Goal: Information Seeking & Learning: Learn about a topic

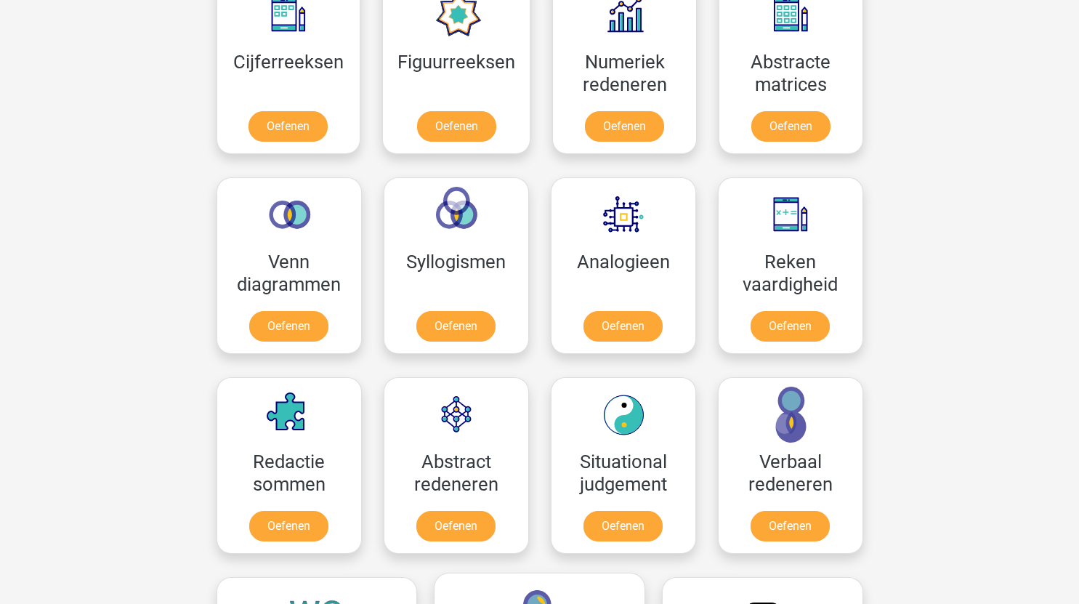
scroll to position [703, 0]
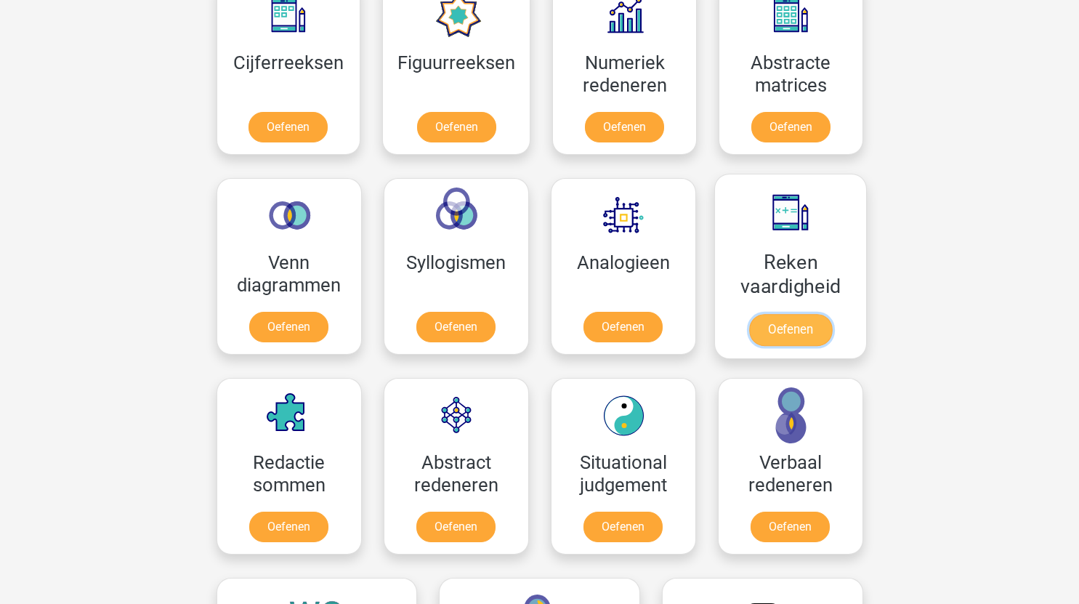
click at [801, 329] on link "Oefenen" at bounding box center [789, 330] width 83 height 32
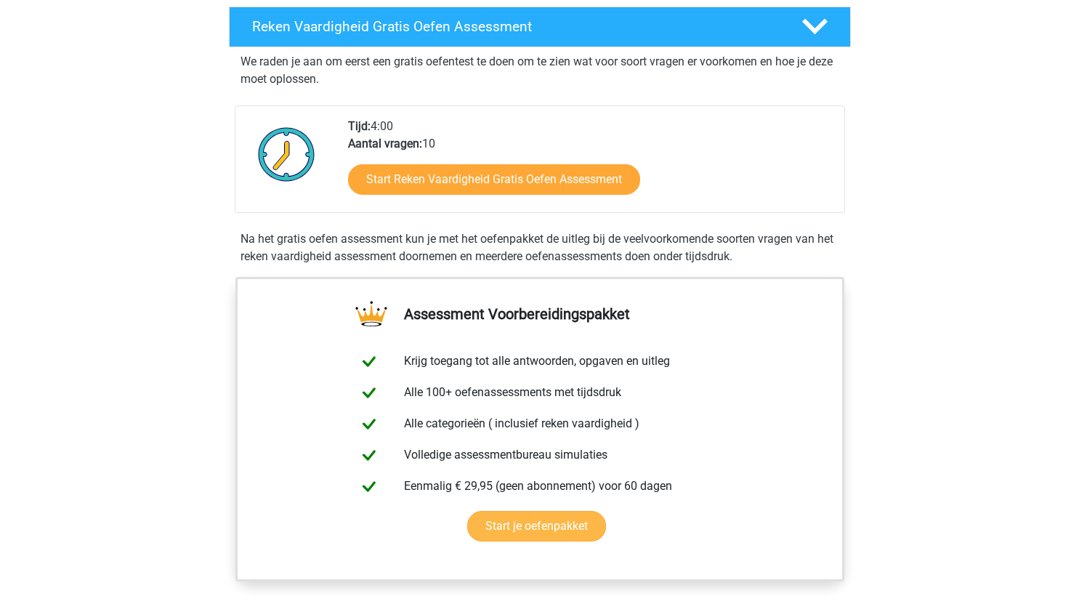
scroll to position [249, 0]
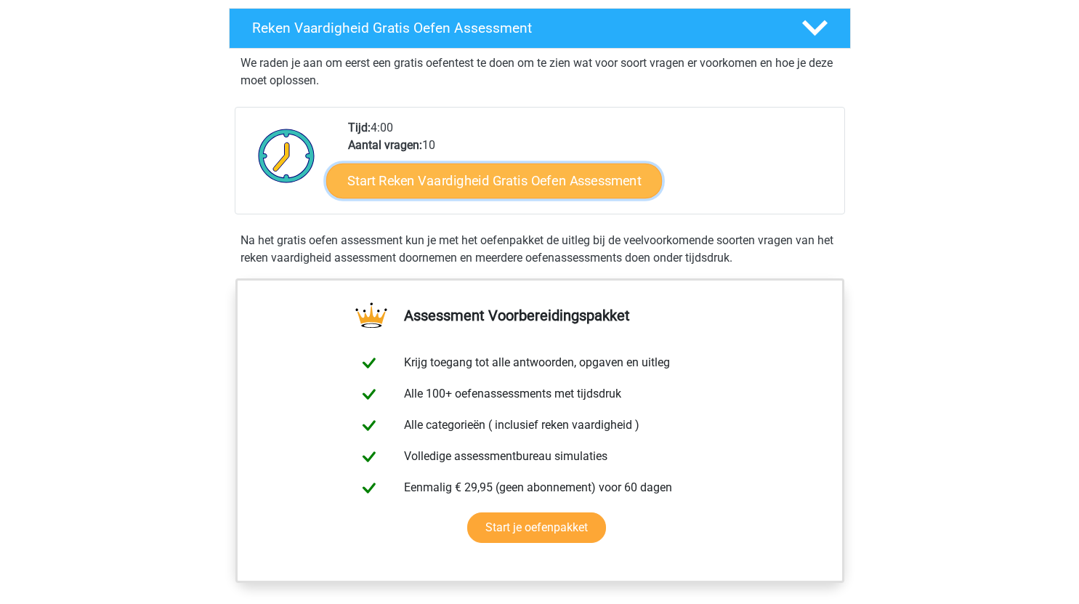
click at [523, 181] on link "Start Reken Vaardigheid Gratis Oefen Assessment" at bounding box center [494, 180] width 336 height 35
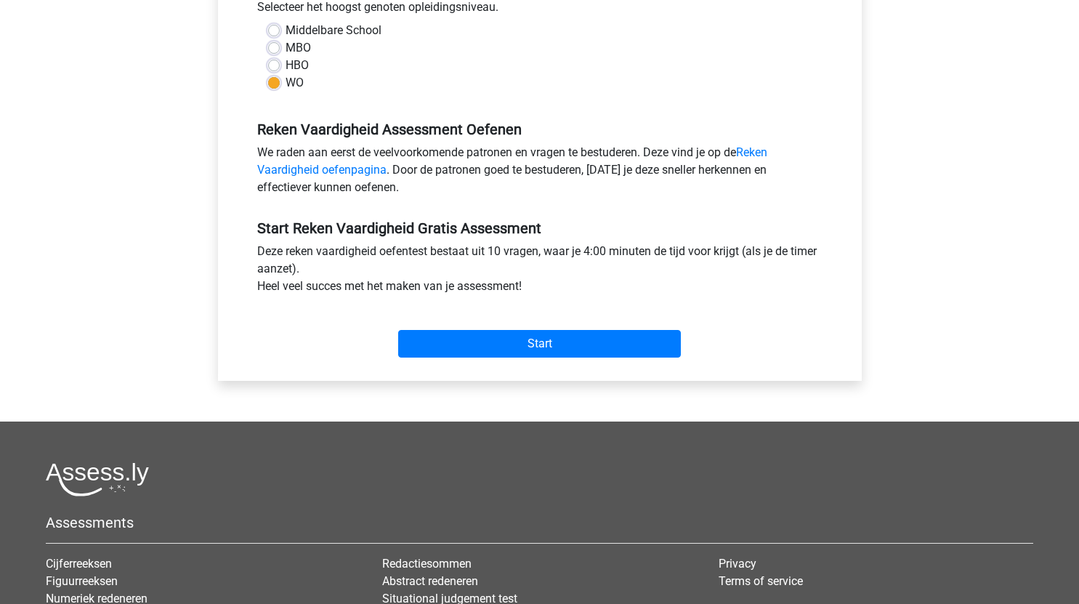
scroll to position [357, 0]
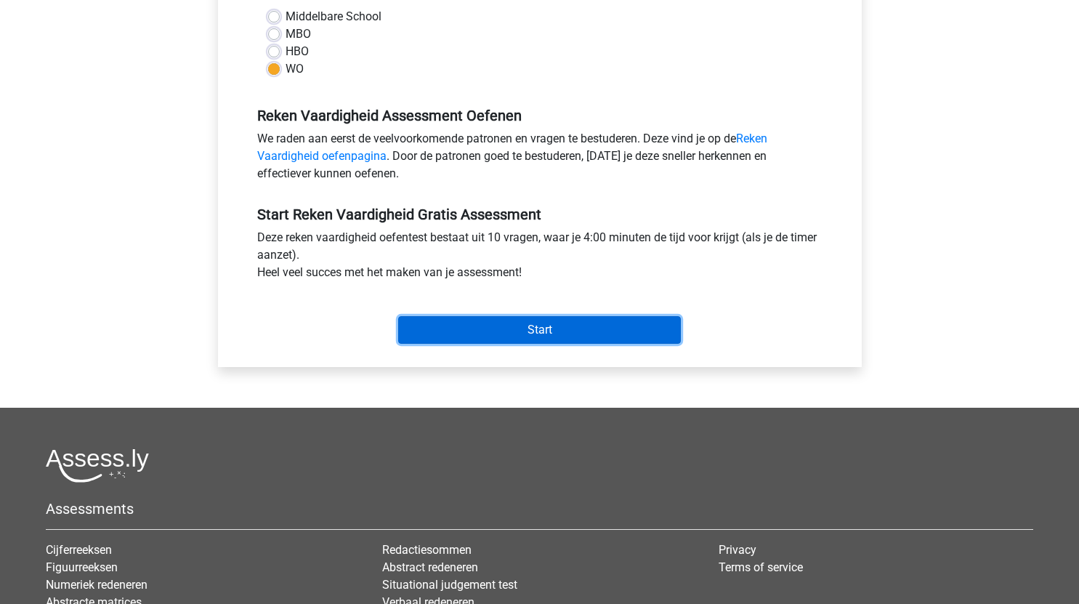
click at [546, 333] on input "Start" at bounding box center [539, 330] width 283 height 28
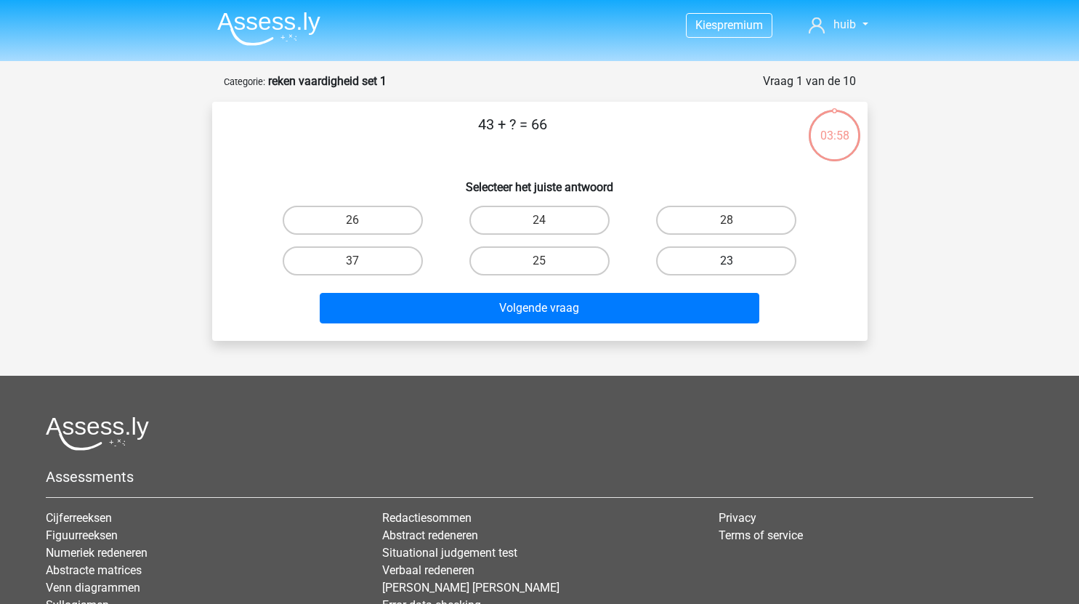
click at [724, 256] on label "23" at bounding box center [726, 260] width 140 height 29
click at [726, 261] on input "23" at bounding box center [730, 265] width 9 height 9
radio input "true"
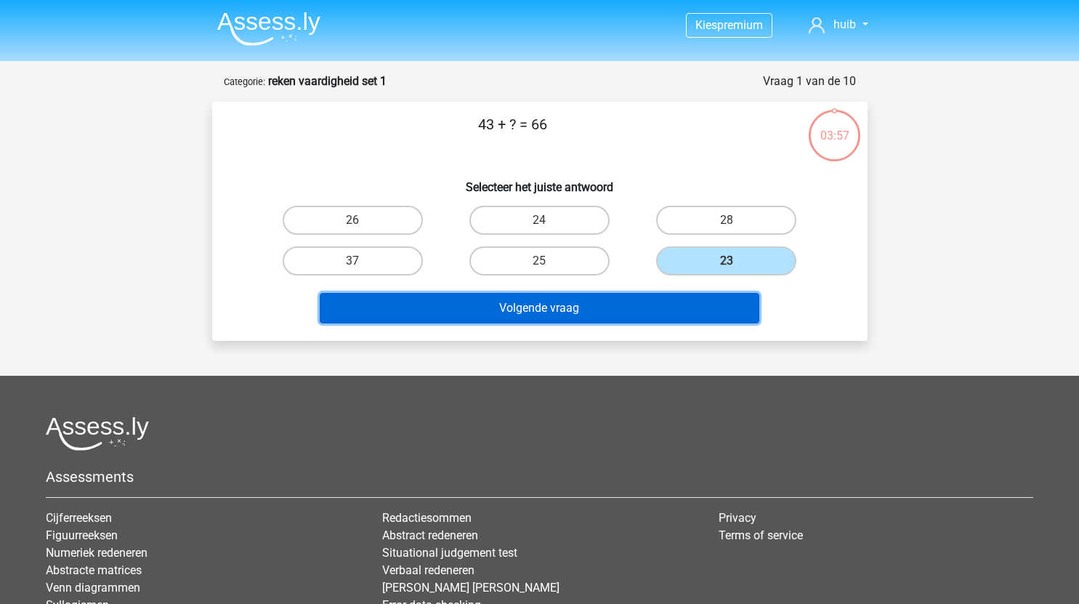
click at [682, 315] on button "Volgende vraag" at bounding box center [540, 308] width 440 height 31
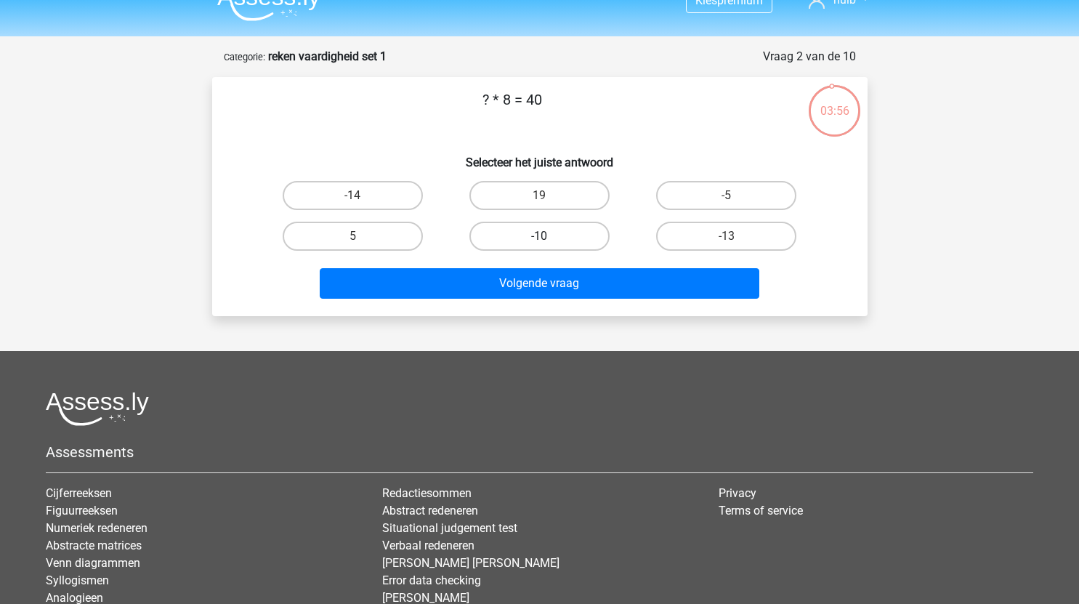
scroll to position [23, 0]
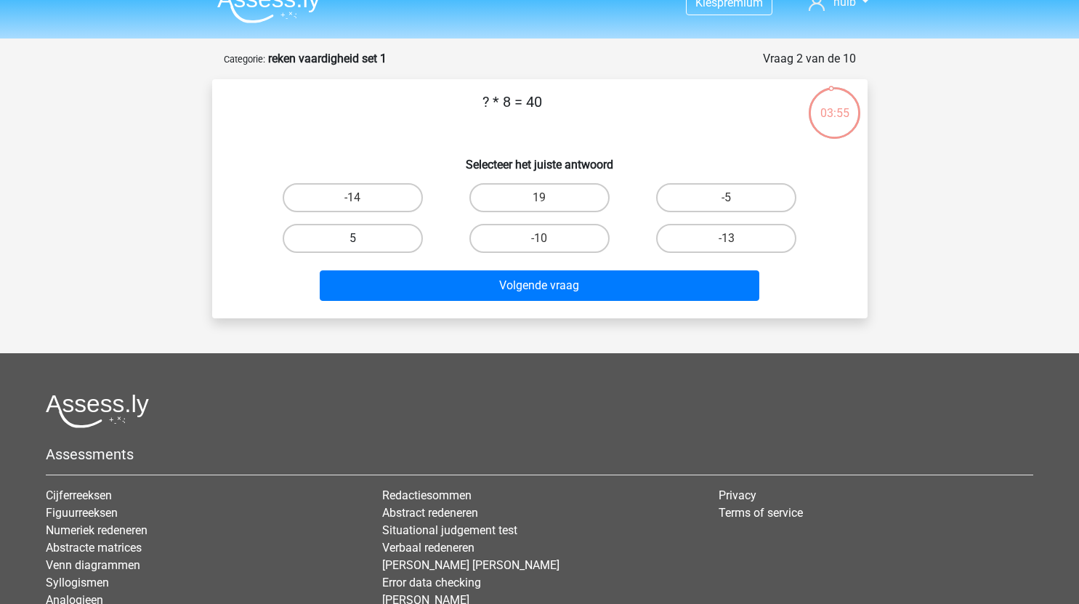
click at [357, 224] on label "5" at bounding box center [353, 238] width 140 height 29
click at [357, 238] on input "5" at bounding box center [356, 242] width 9 height 9
radio input "true"
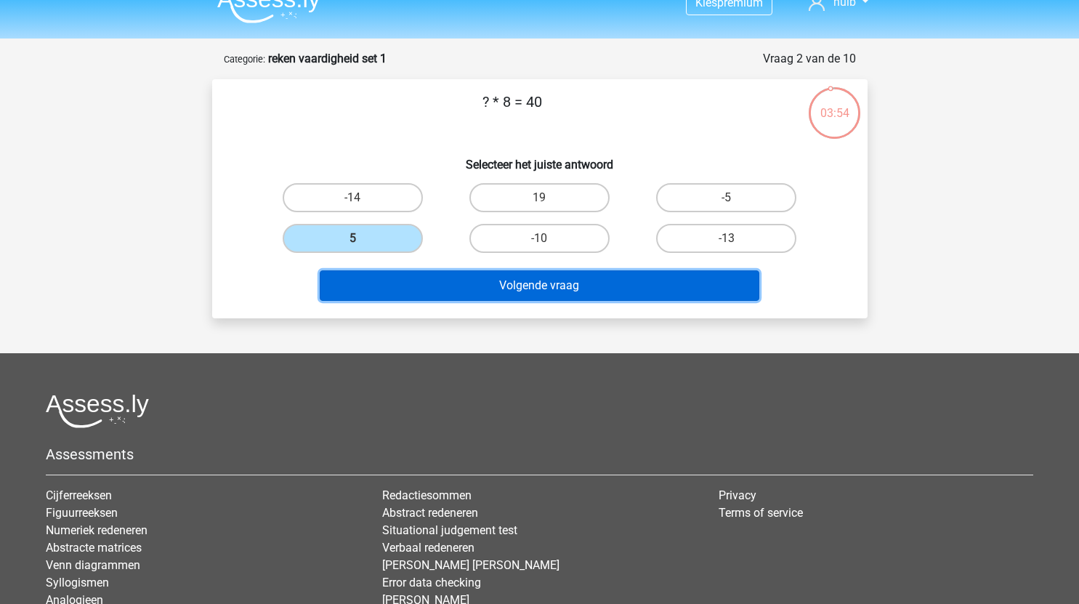
click at [500, 280] on button "Volgende vraag" at bounding box center [540, 285] width 440 height 31
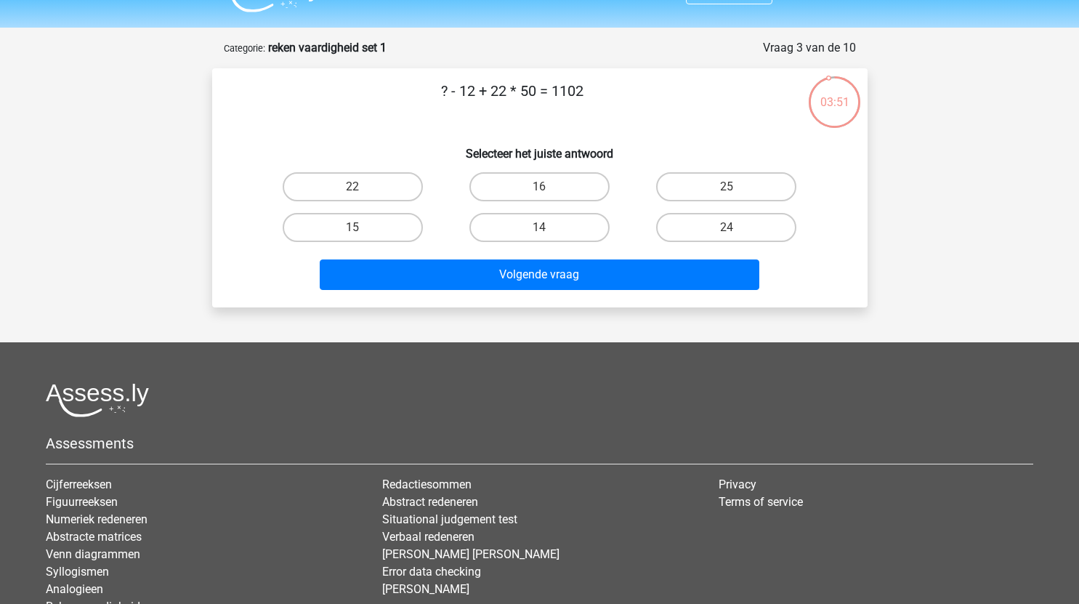
scroll to position [33, 0]
click at [573, 230] on label "14" at bounding box center [539, 228] width 140 height 29
click at [548, 230] on input "14" at bounding box center [543, 232] width 9 height 9
radio input "true"
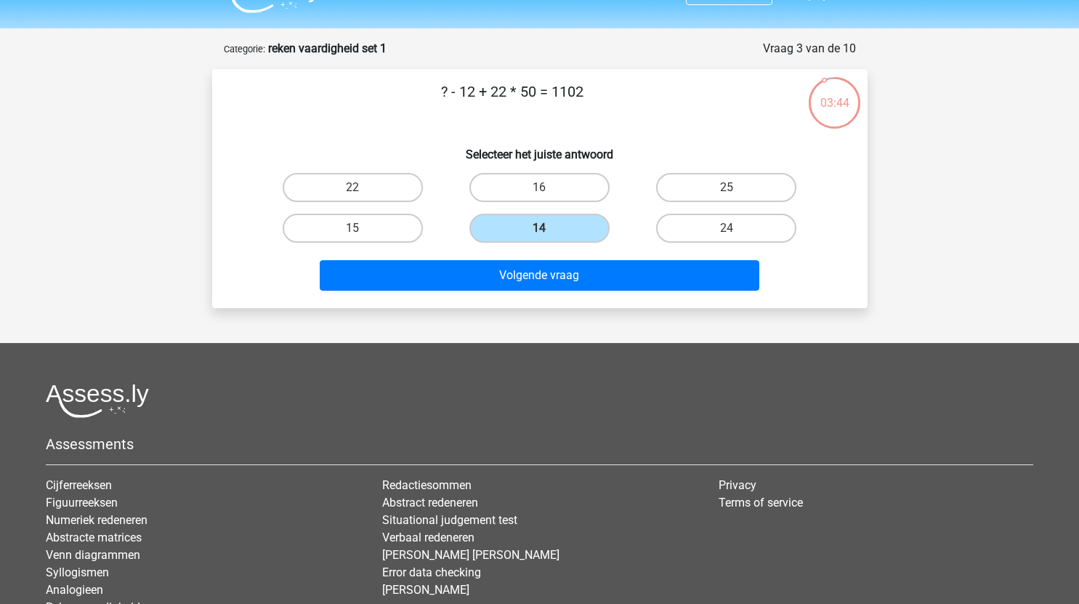
click at [730, 232] on input "24" at bounding box center [730, 232] width 9 height 9
radio input "true"
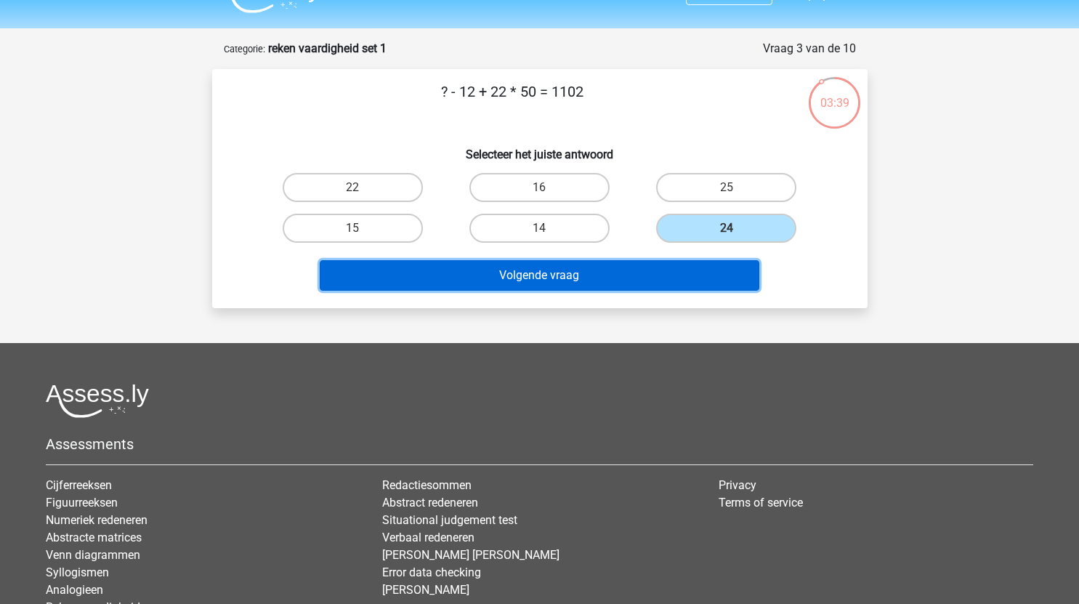
click at [607, 280] on button "Volgende vraag" at bounding box center [540, 275] width 440 height 31
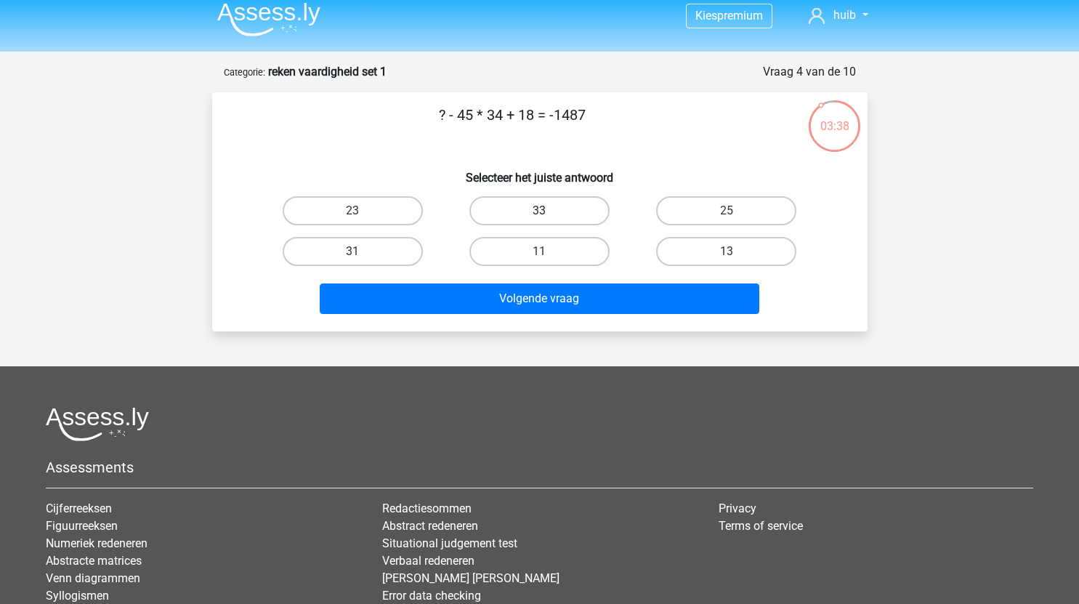
scroll to position [0, 0]
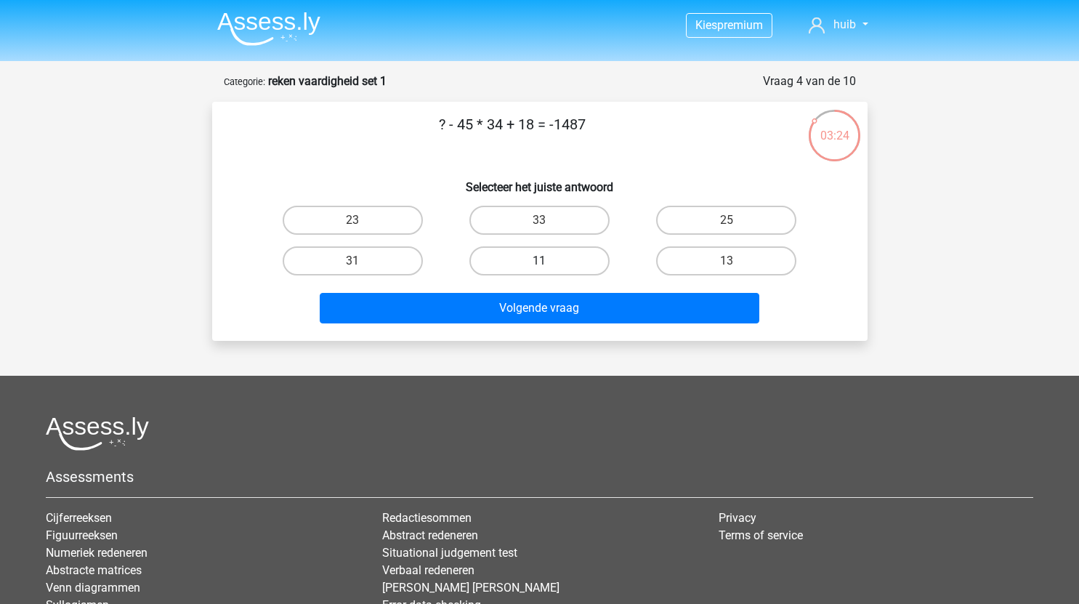
click at [531, 270] on label "11" at bounding box center [539, 260] width 140 height 29
click at [539, 270] on input "11" at bounding box center [543, 265] width 9 height 9
radio input "true"
click at [386, 264] on label "31" at bounding box center [353, 260] width 140 height 29
click at [362, 264] on input "31" at bounding box center [356, 265] width 9 height 9
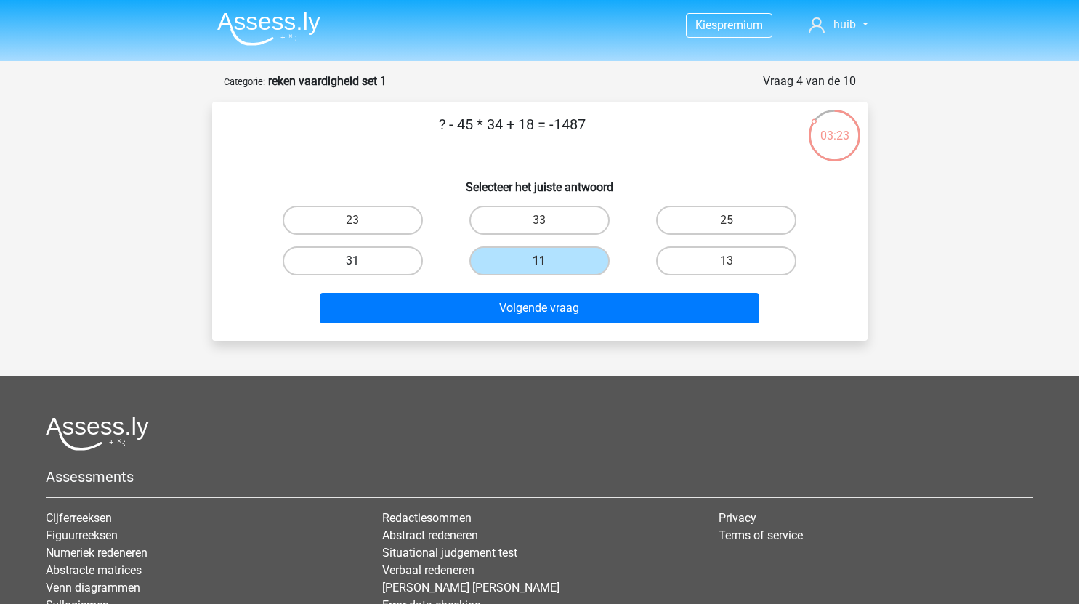
radio input "true"
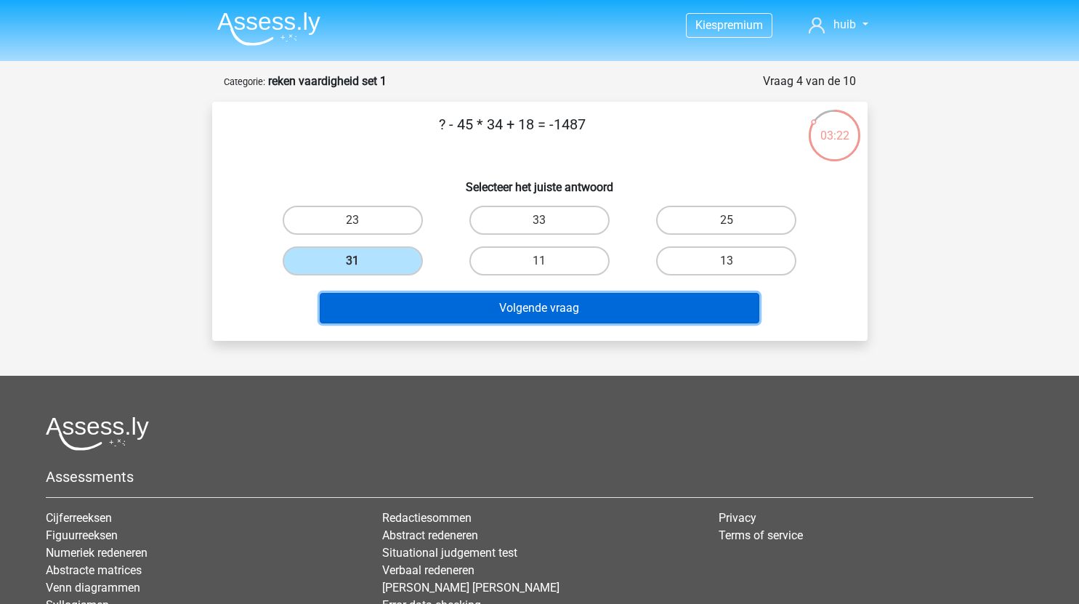
click at [546, 311] on button "Volgende vraag" at bounding box center [540, 308] width 440 height 31
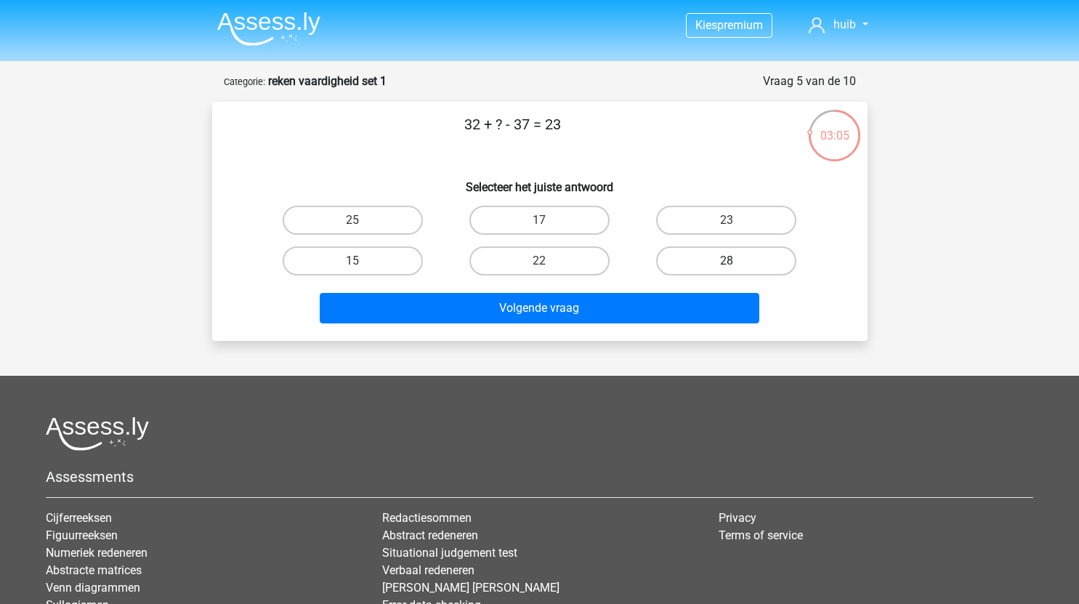
click at [710, 258] on label "28" at bounding box center [726, 260] width 140 height 29
click at [726, 261] on input "28" at bounding box center [730, 265] width 9 height 9
radio input "true"
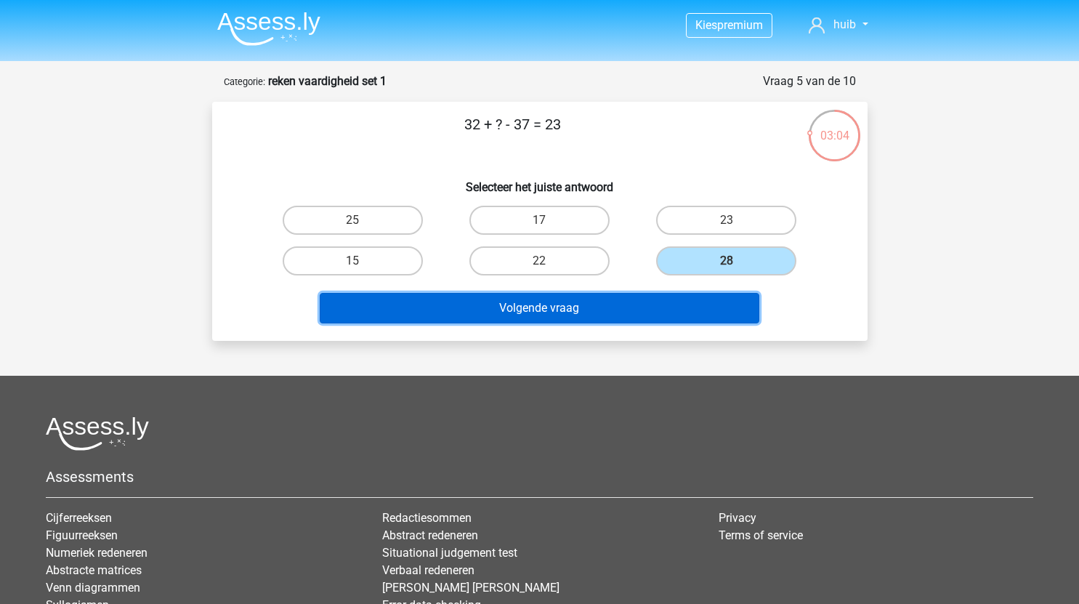
click at [611, 309] on button "Volgende vraag" at bounding box center [540, 308] width 440 height 31
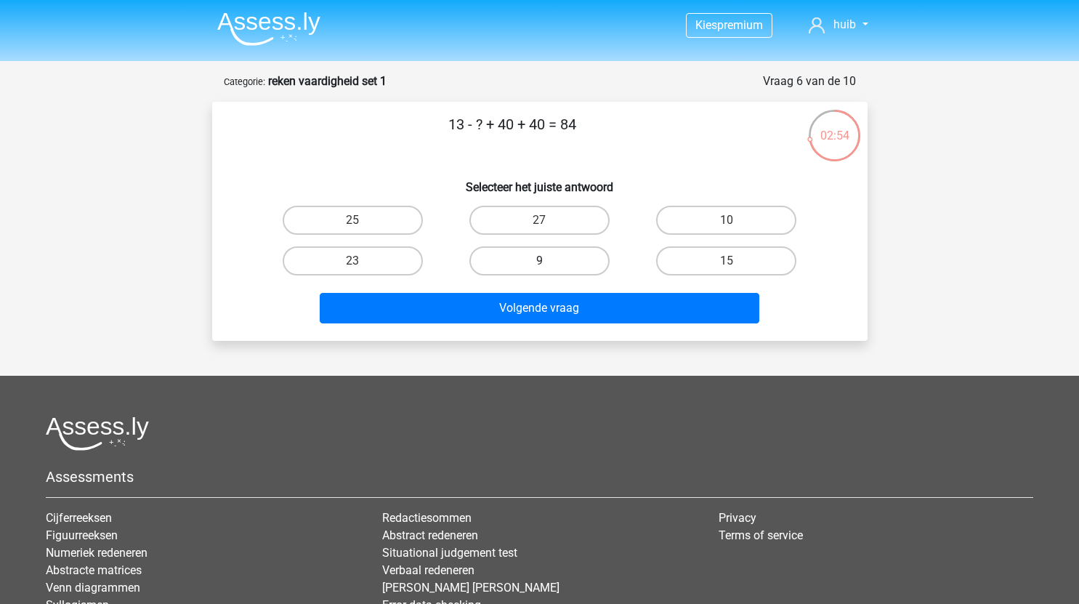
click at [555, 259] on label "9" at bounding box center [539, 260] width 140 height 29
click at [548, 261] on input "9" at bounding box center [543, 265] width 9 height 9
radio input "true"
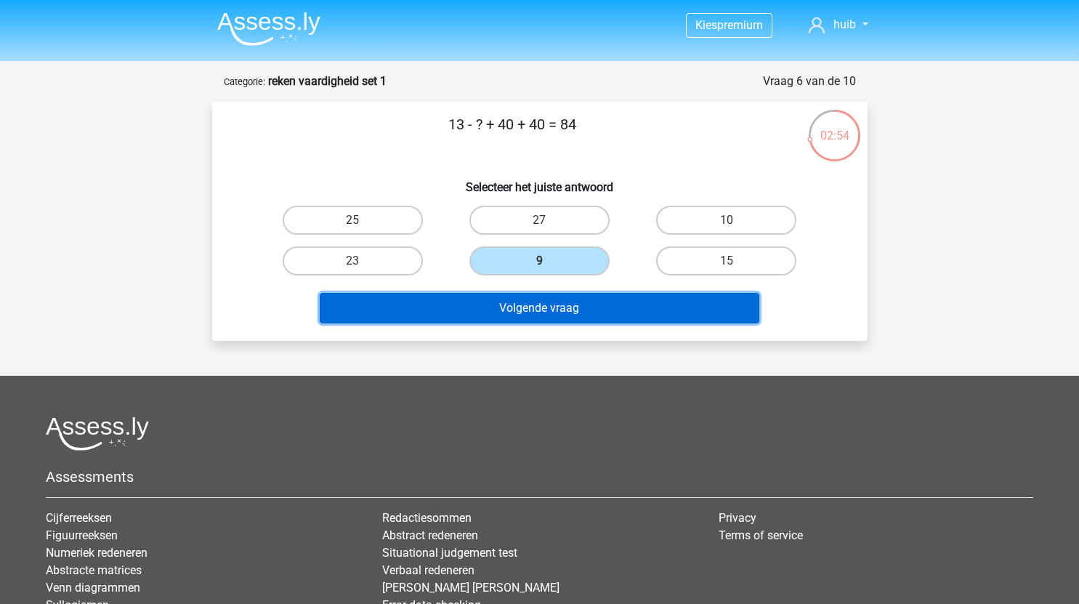
click at [564, 313] on button "Volgende vraag" at bounding box center [540, 308] width 440 height 31
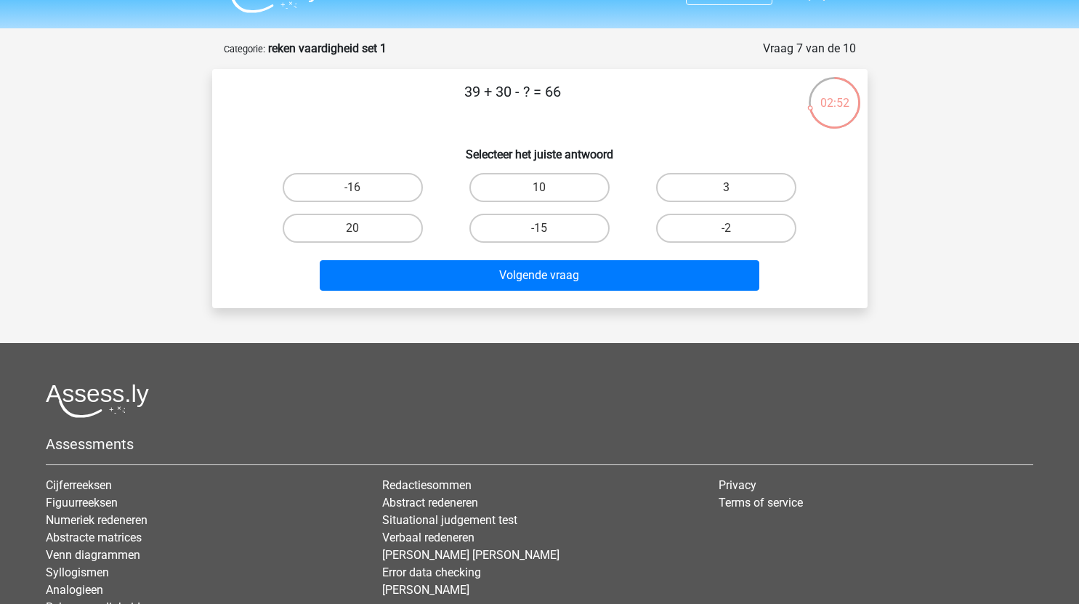
scroll to position [32, 0]
click at [742, 190] on label "3" at bounding box center [726, 188] width 140 height 29
click at [736, 190] on input "3" at bounding box center [730, 192] width 9 height 9
radio input "true"
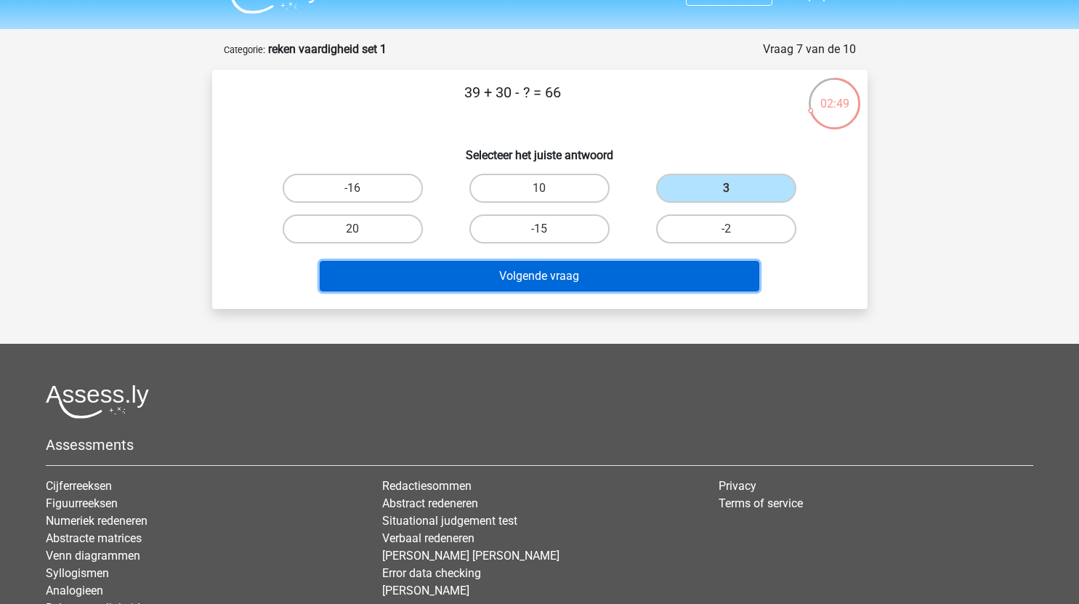
click at [602, 267] on button "Volgende vraag" at bounding box center [540, 276] width 440 height 31
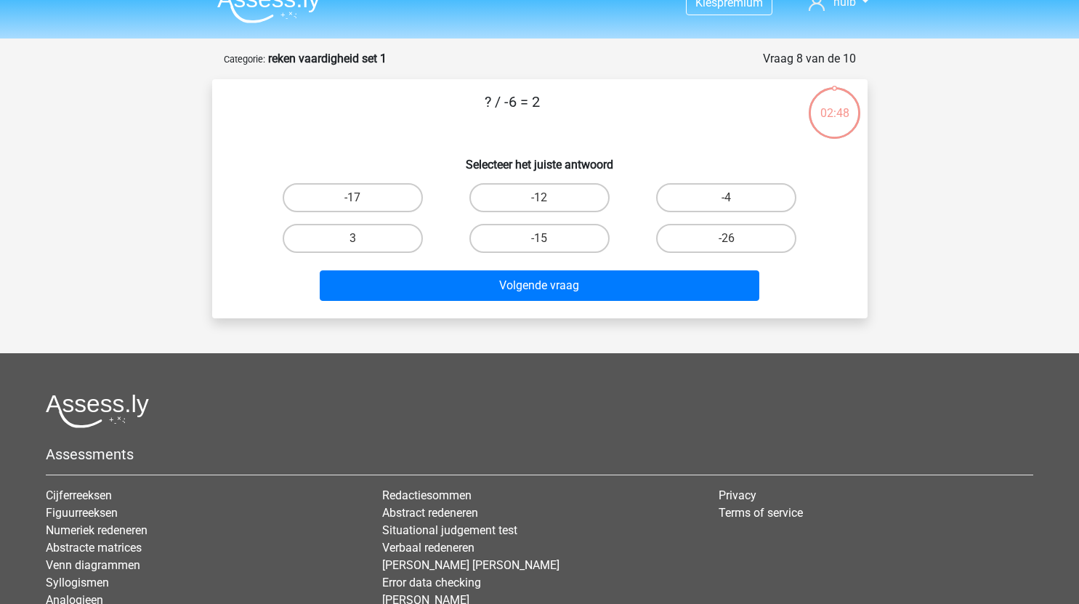
scroll to position [22, 0]
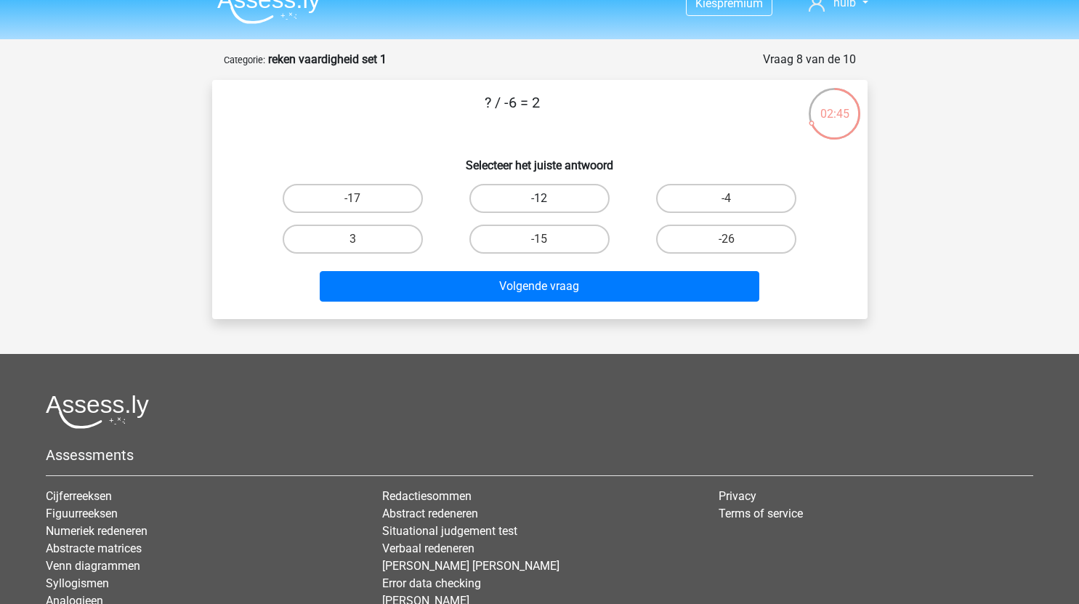
click at [572, 192] on label "-12" at bounding box center [539, 198] width 140 height 29
click at [548, 198] on input "-12" at bounding box center [543, 202] width 9 height 9
radio input "true"
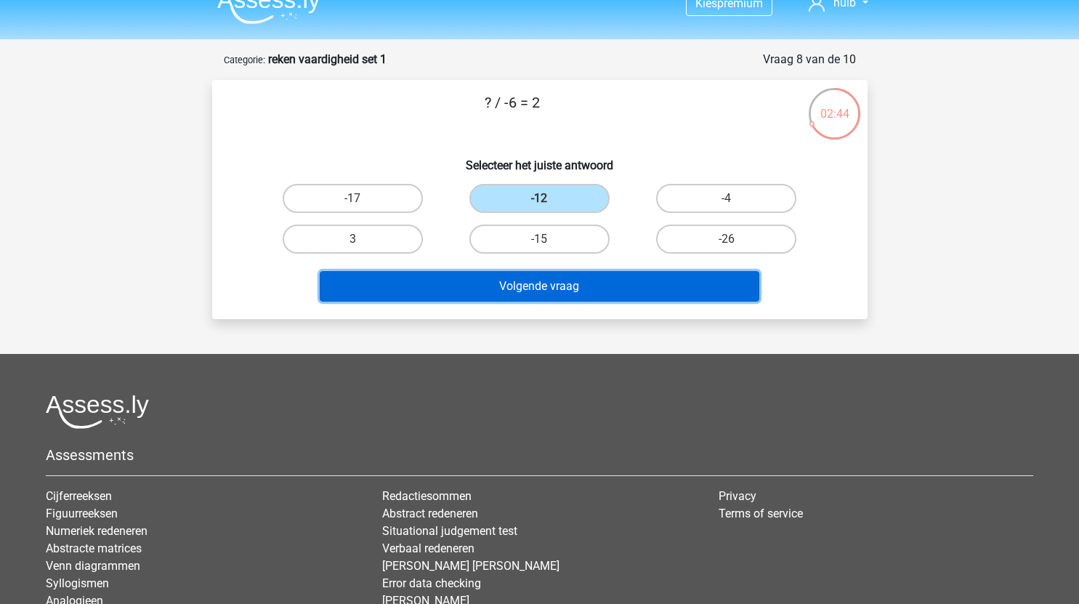
click at [556, 289] on button "Volgende vraag" at bounding box center [540, 286] width 440 height 31
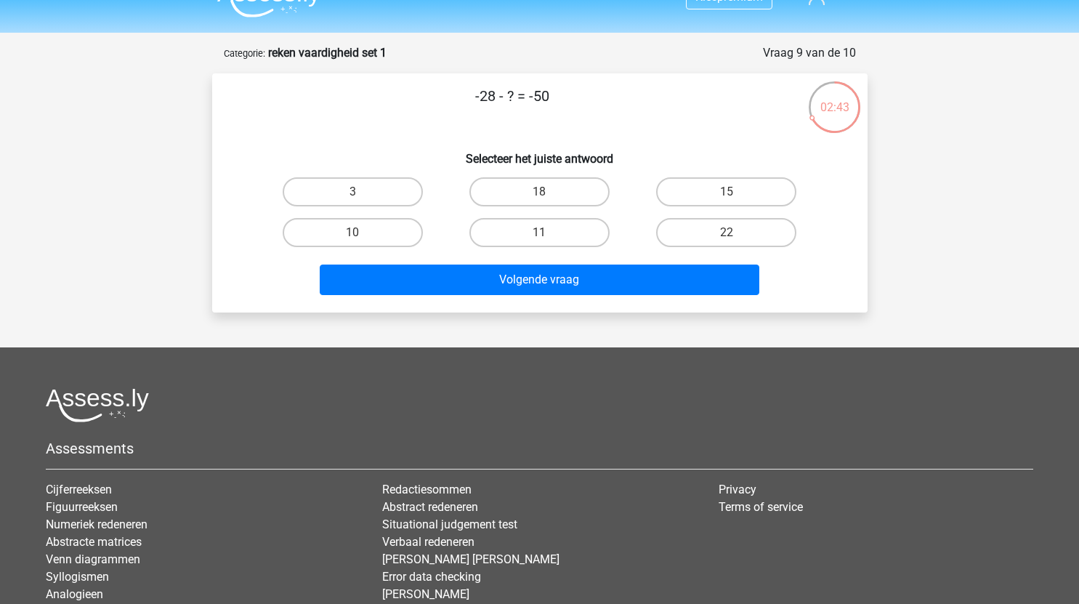
scroll to position [0, 0]
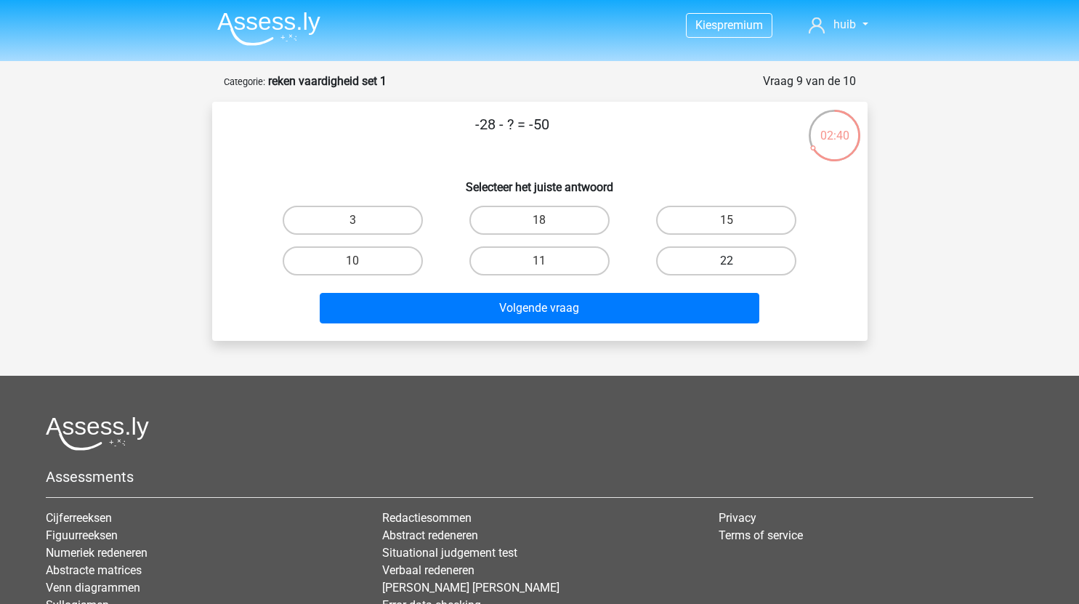
click at [701, 256] on label "22" at bounding box center [726, 260] width 140 height 29
click at [726, 261] on input "22" at bounding box center [730, 265] width 9 height 9
radio input "true"
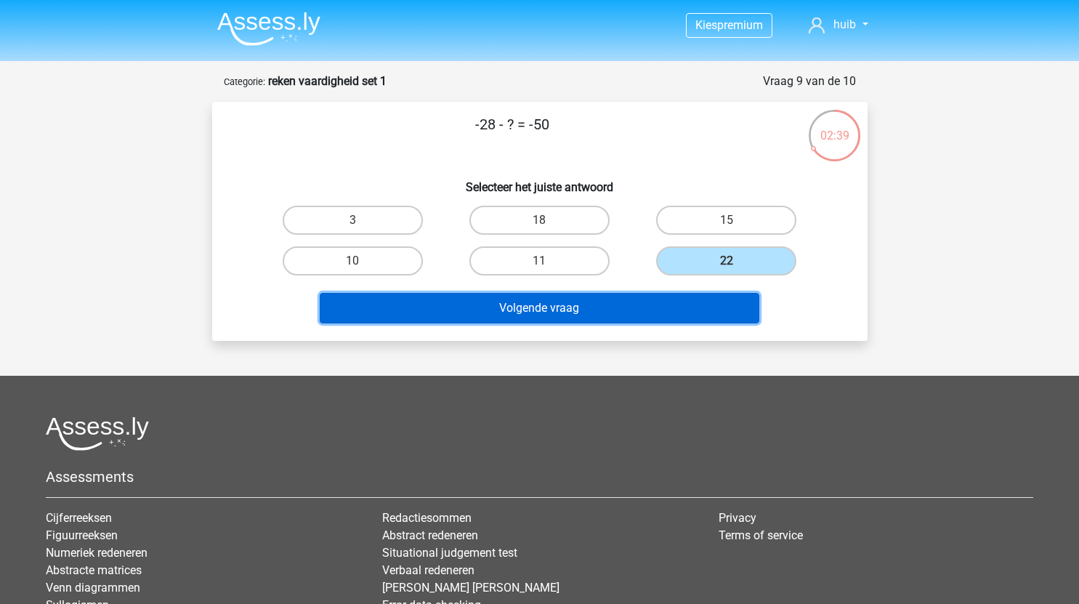
click at [541, 304] on button "Volgende vraag" at bounding box center [540, 308] width 440 height 31
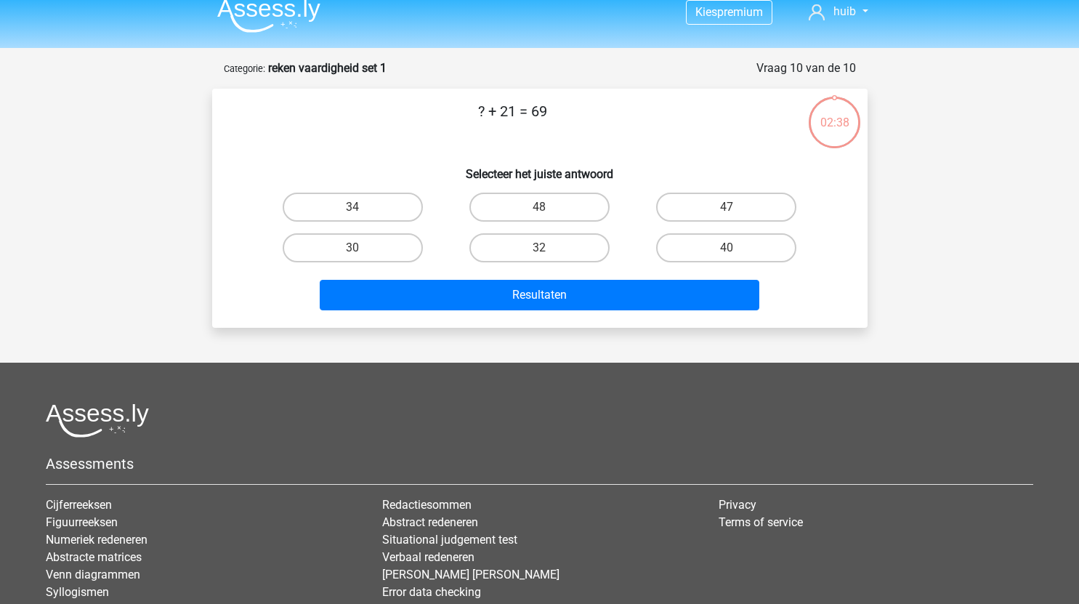
scroll to position [12, 0]
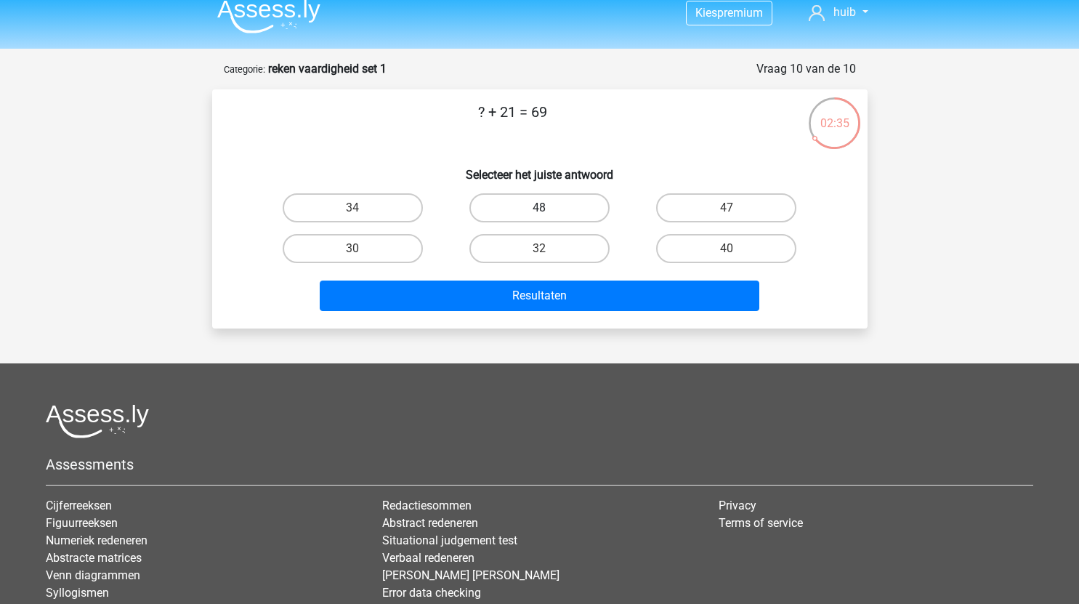
click at [510, 208] on label "48" at bounding box center [539, 207] width 140 height 29
click at [539, 208] on input "48" at bounding box center [543, 212] width 9 height 9
radio input "true"
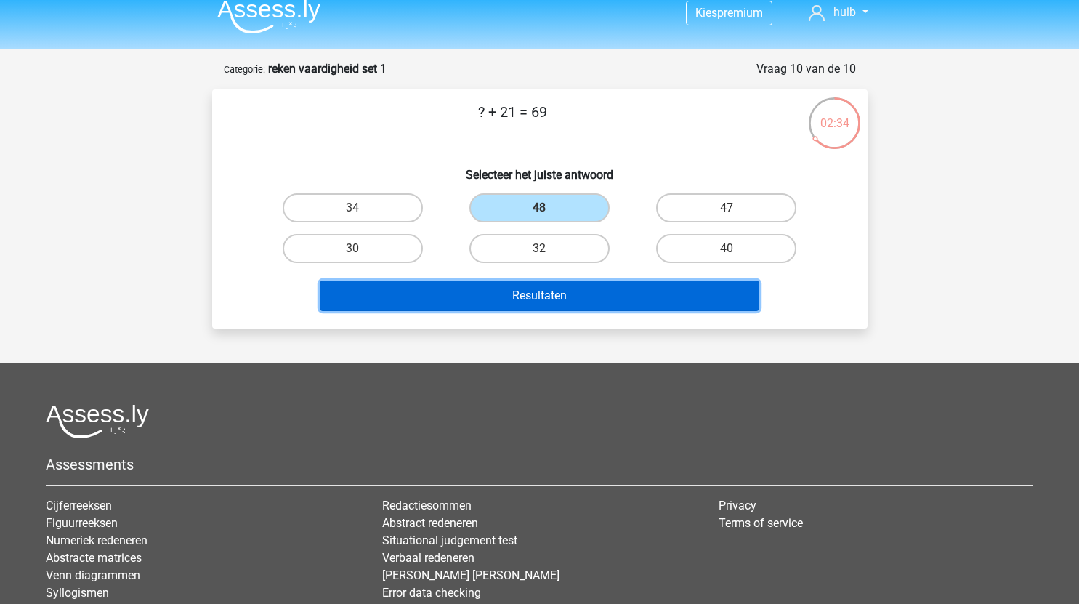
click at [582, 297] on button "Resultaten" at bounding box center [540, 295] width 440 height 31
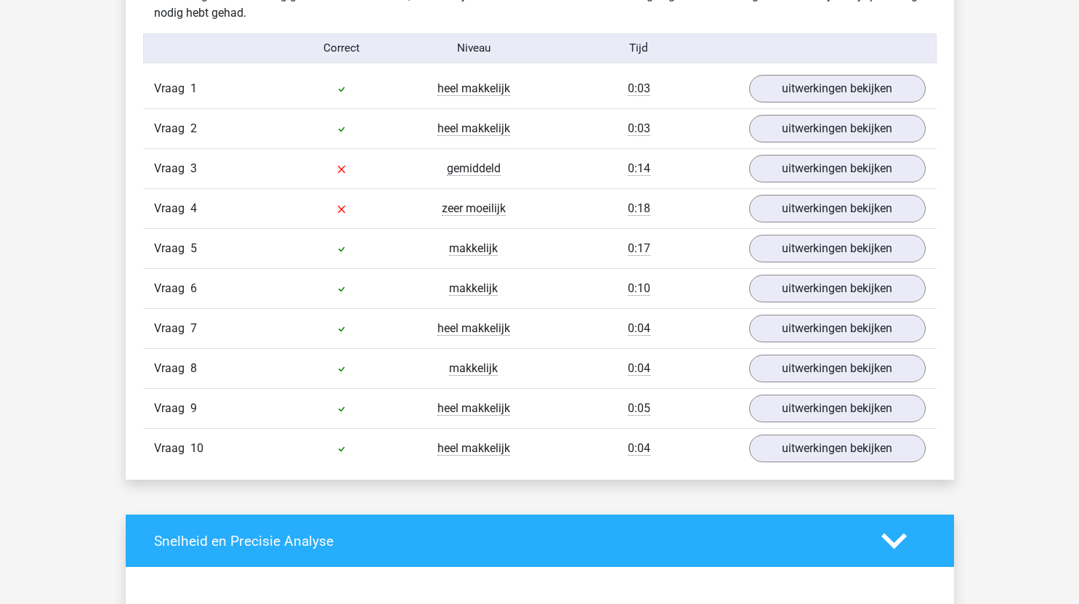
scroll to position [1186, 0]
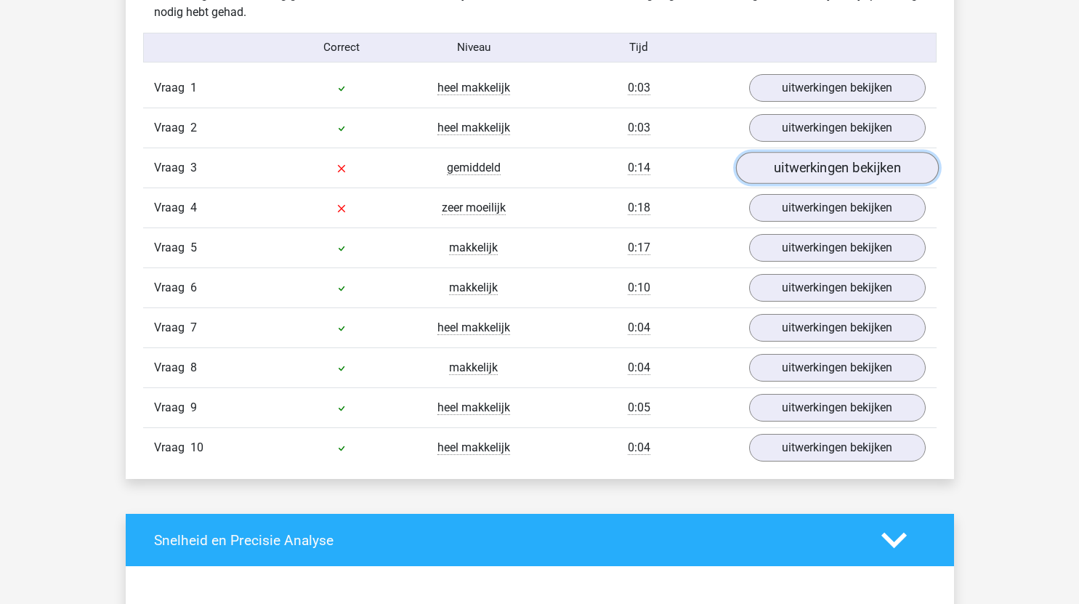
click at [845, 164] on link "uitwerkingen bekijken" at bounding box center [836, 168] width 203 height 32
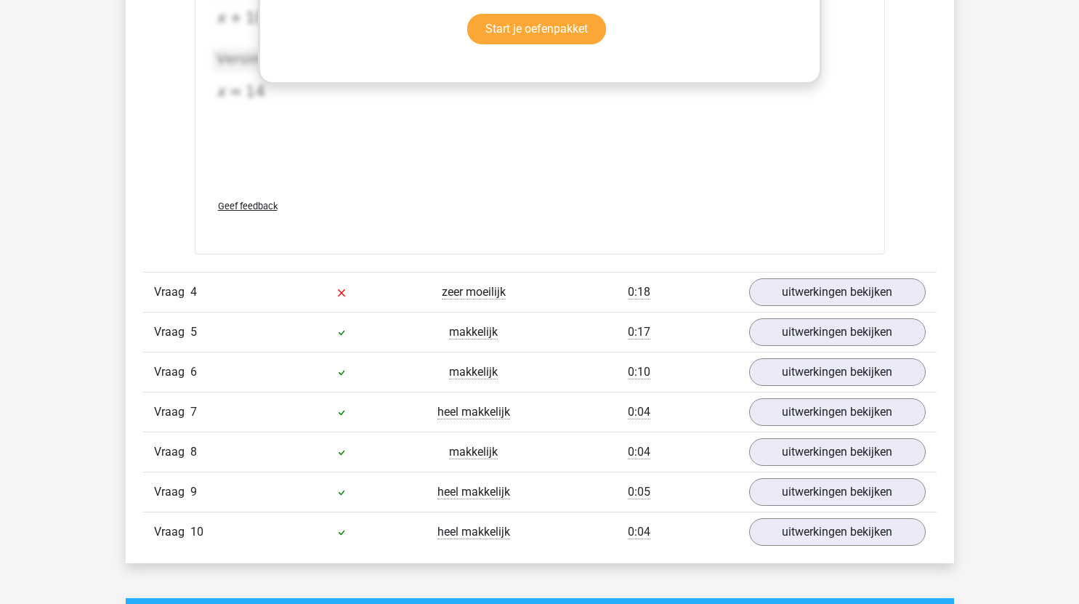
scroll to position [1840, 0]
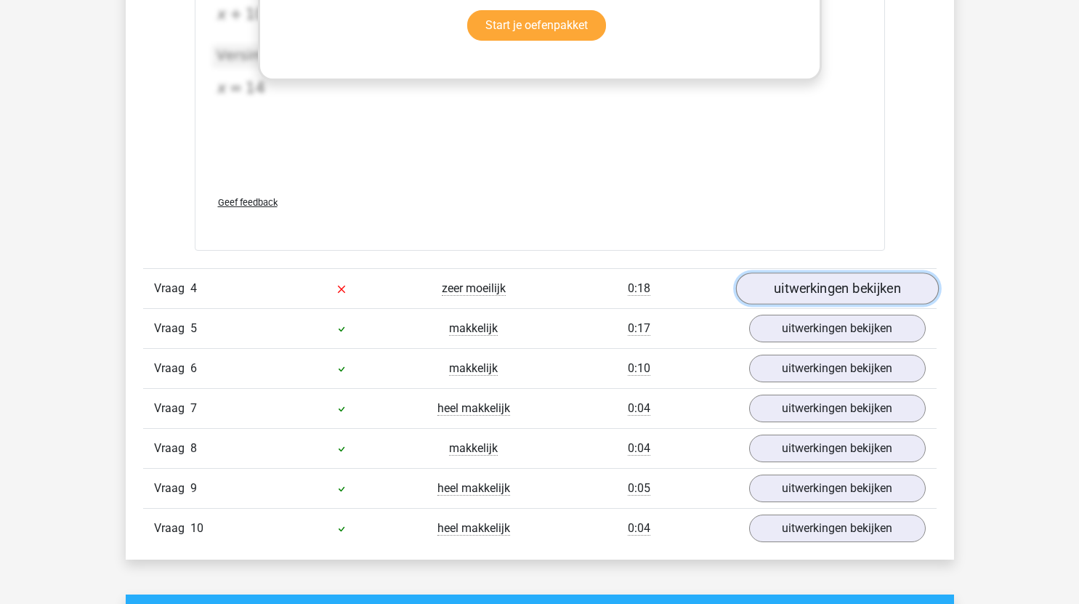
click at [783, 287] on link "uitwerkingen bekijken" at bounding box center [836, 289] width 203 height 32
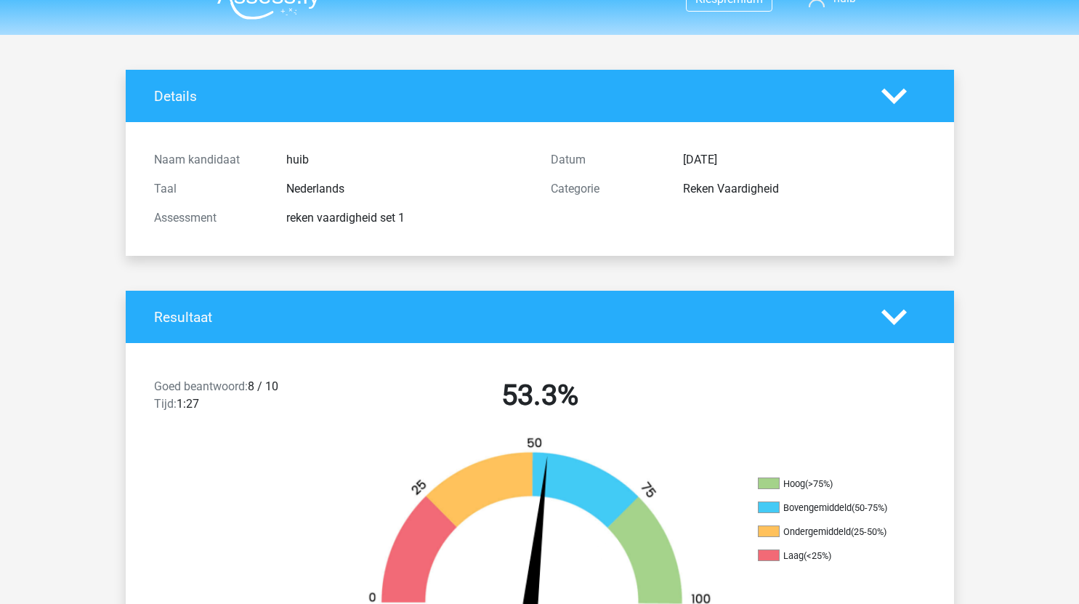
scroll to position [0, 0]
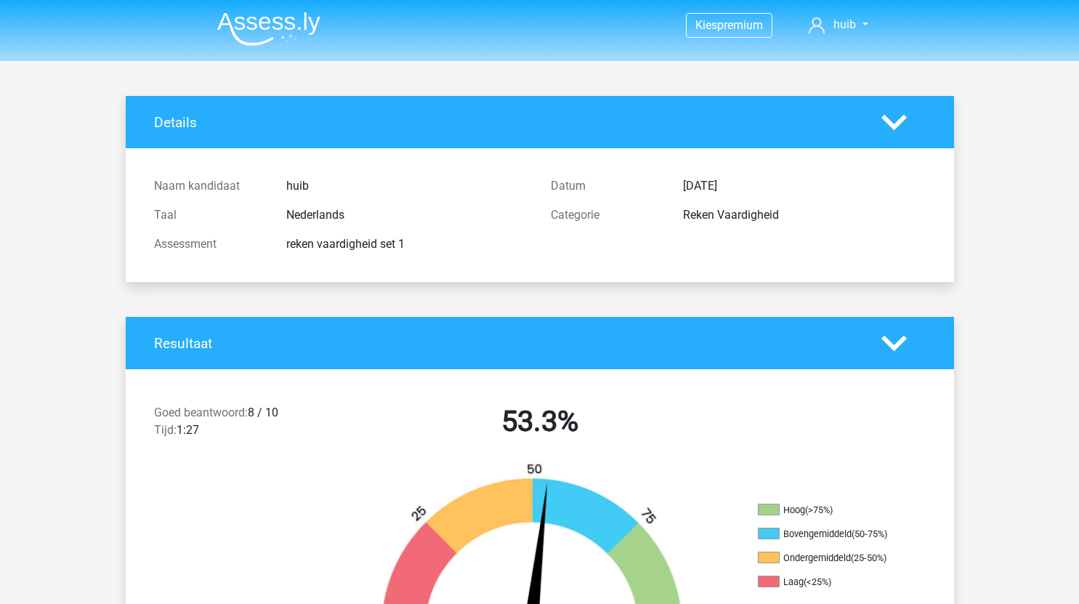
click at [258, 21] on img at bounding box center [268, 29] width 103 height 34
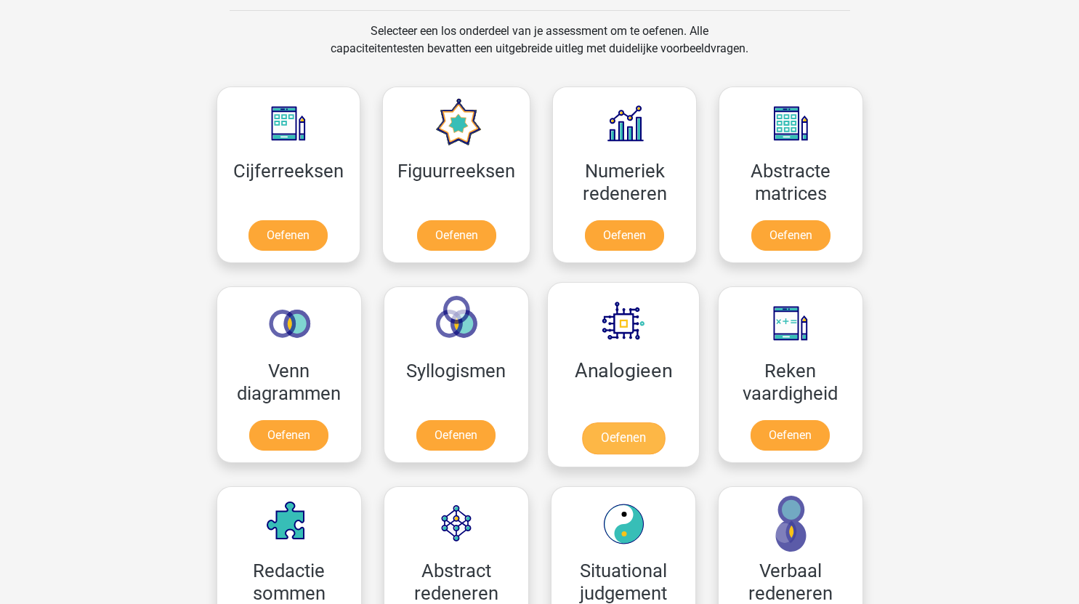
scroll to position [594, 0]
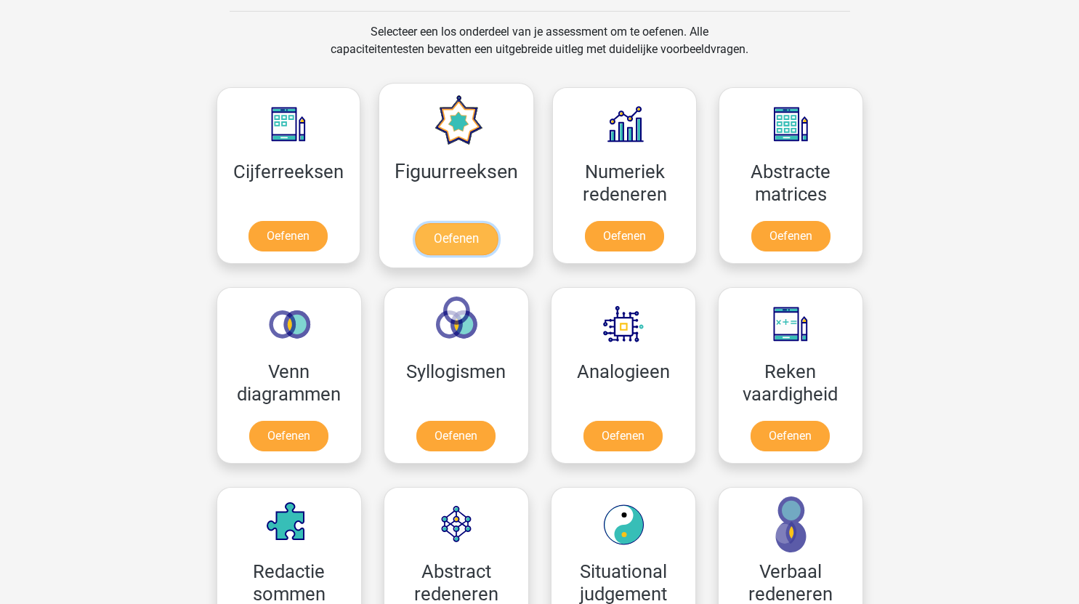
click at [481, 240] on link "Oefenen" at bounding box center [456, 239] width 83 height 32
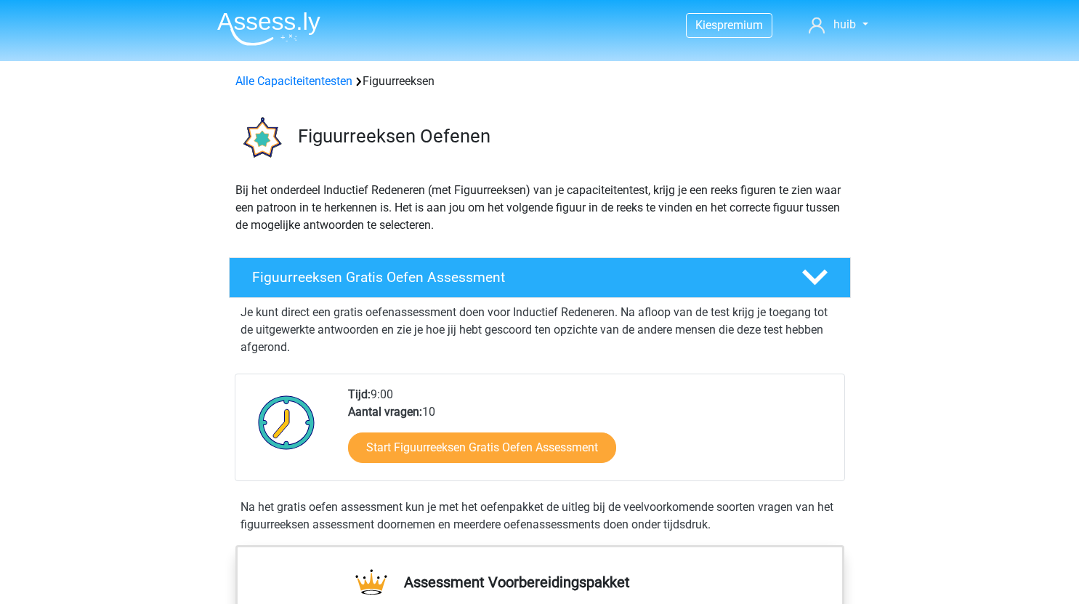
scroll to position [31, 0]
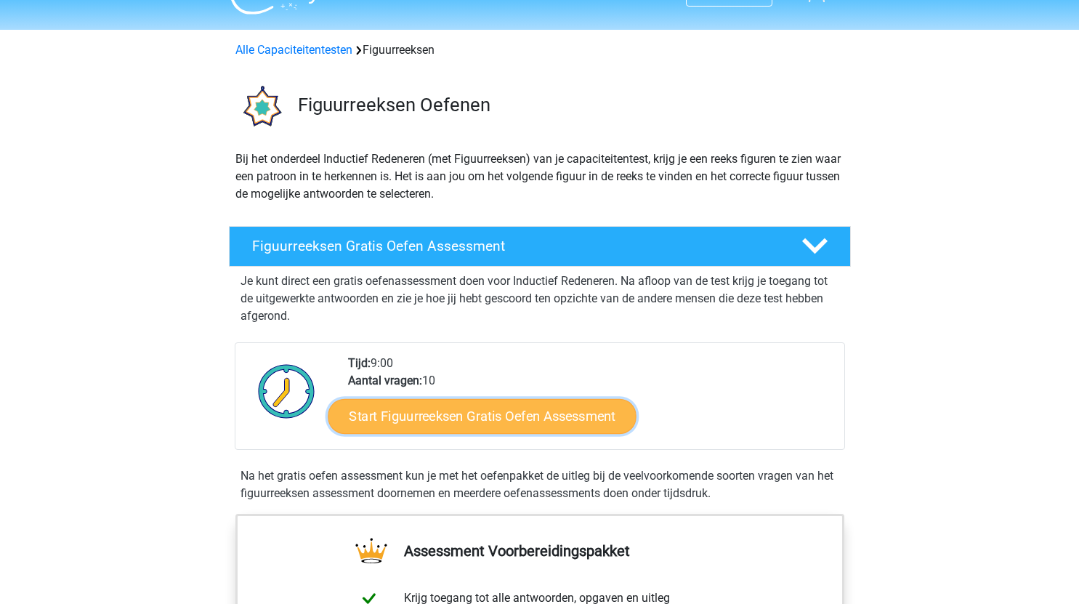
click at [539, 418] on link "Start Figuurreeksen Gratis Oefen Assessment" at bounding box center [482, 415] width 308 height 35
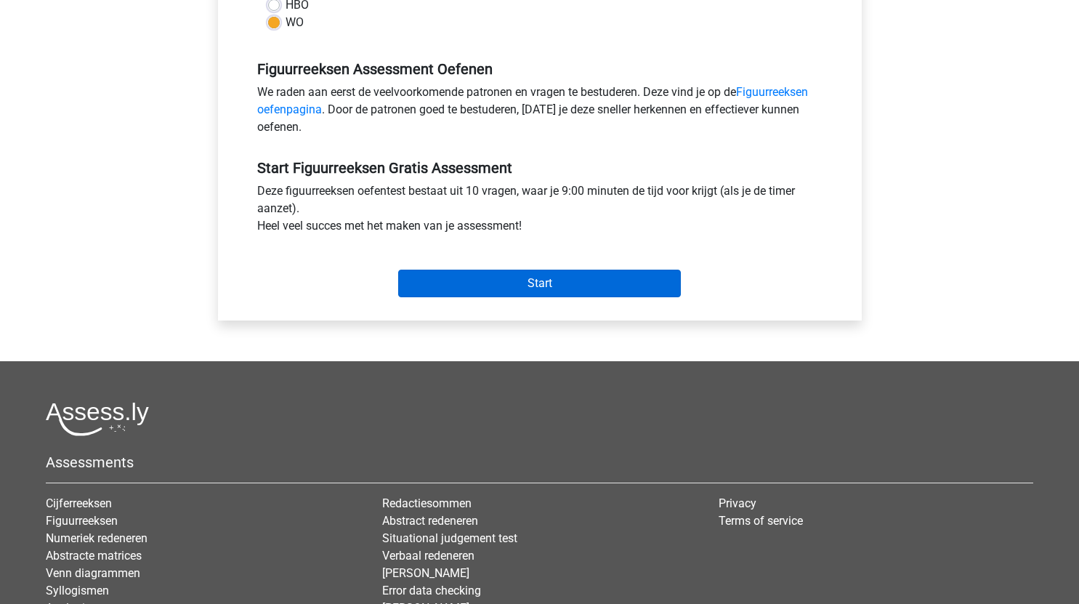
scroll to position [404, 0]
click at [596, 283] on input "Start" at bounding box center [539, 283] width 283 height 28
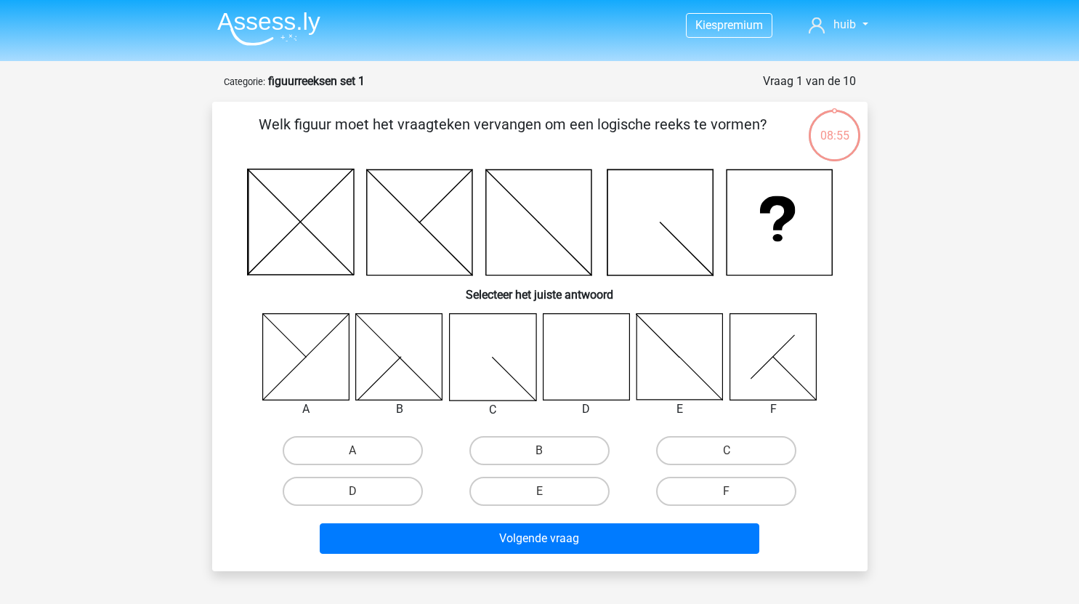
click at [593, 357] on icon at bounding box center [586, 356] width 86 height 86
click at [373, 494] on label "D" at bounding box center [353, 491] width 140 height 29
click at [362, 494] on input "D" at bounding box center [356, 495] width 9 height 9
radio input "true"
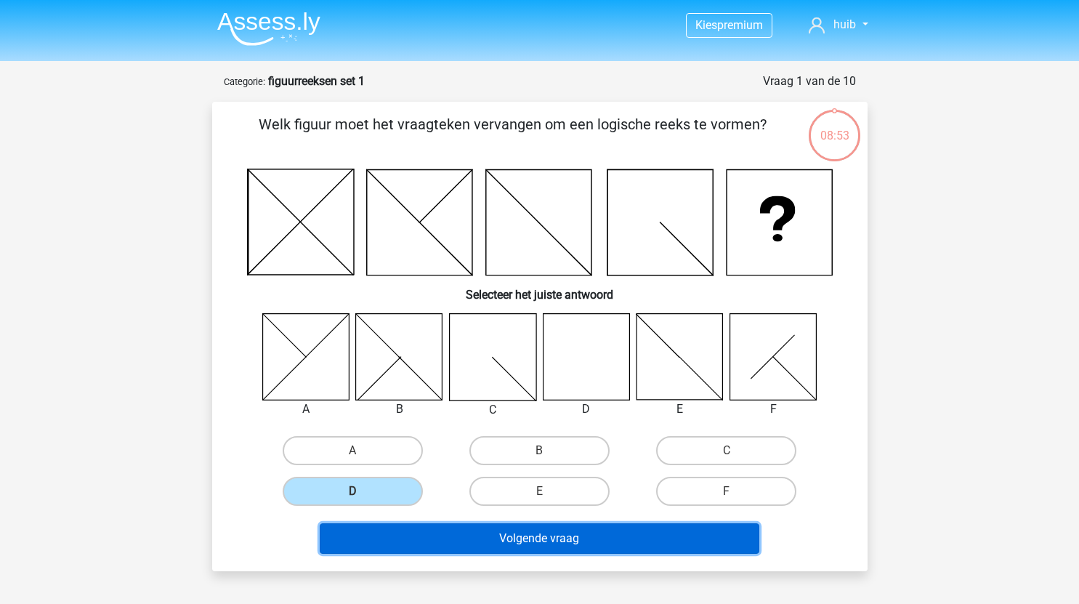
click at [495, 536] on button "Volgende vraag" at bounding box center [540, 538] width 440 height 31
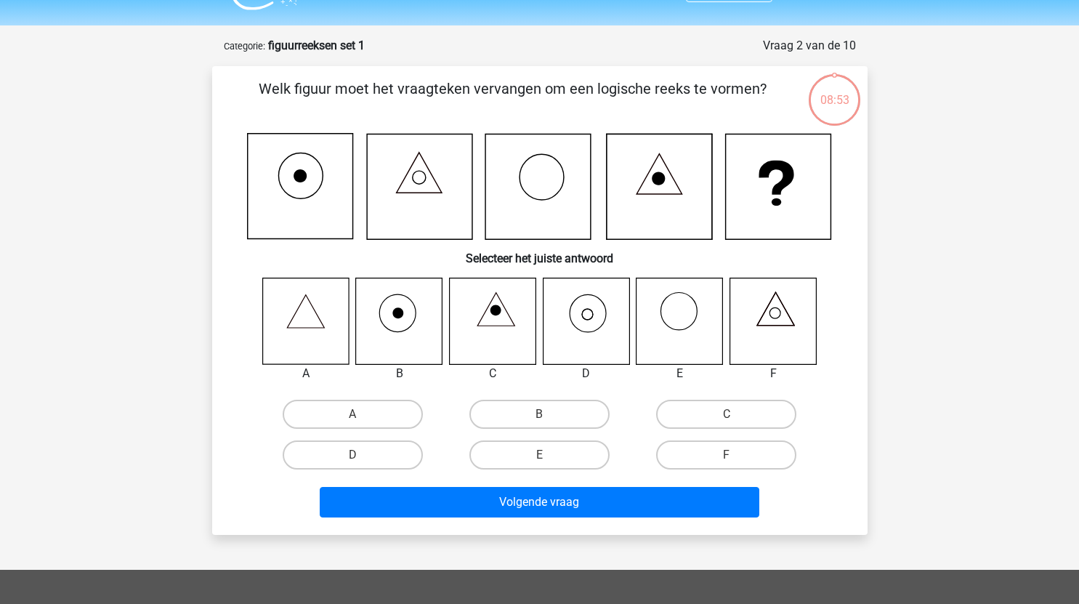
scroll to position [73, 0]
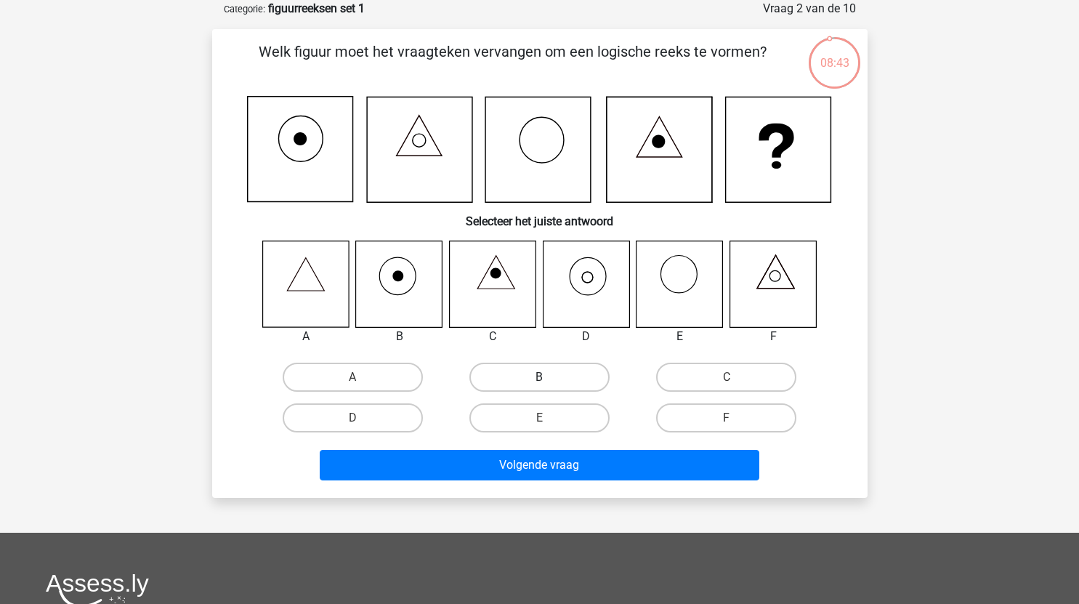
click at [567, 365] on label "B" at bounding box center [539, 377] width 140 height 29
click at [548, 377] on input "B" at bounding box center [543, 381] width 9 height 9
radio input "true"
click at [382, 415] on label "D" at bounding box center [353, 417] width 140 height 29
click at [362, 418] on input "D" at bounding box center [356, 422] width 9 height 9
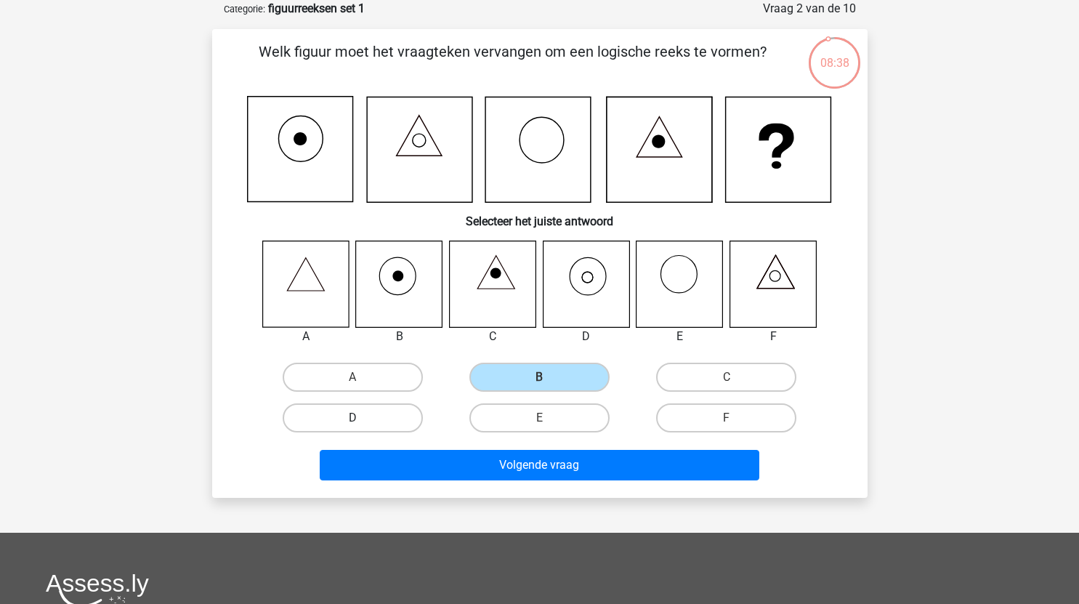
radio input "true"
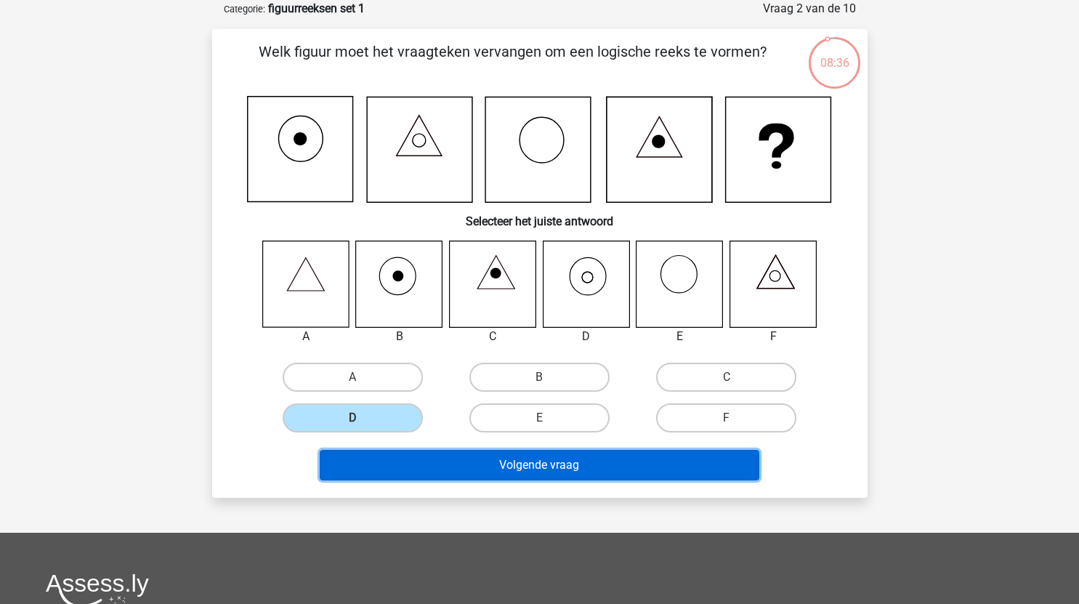
click at [529, 465] on button "Volgende vraag" at bounding box center [540, 465] width 440 height 31
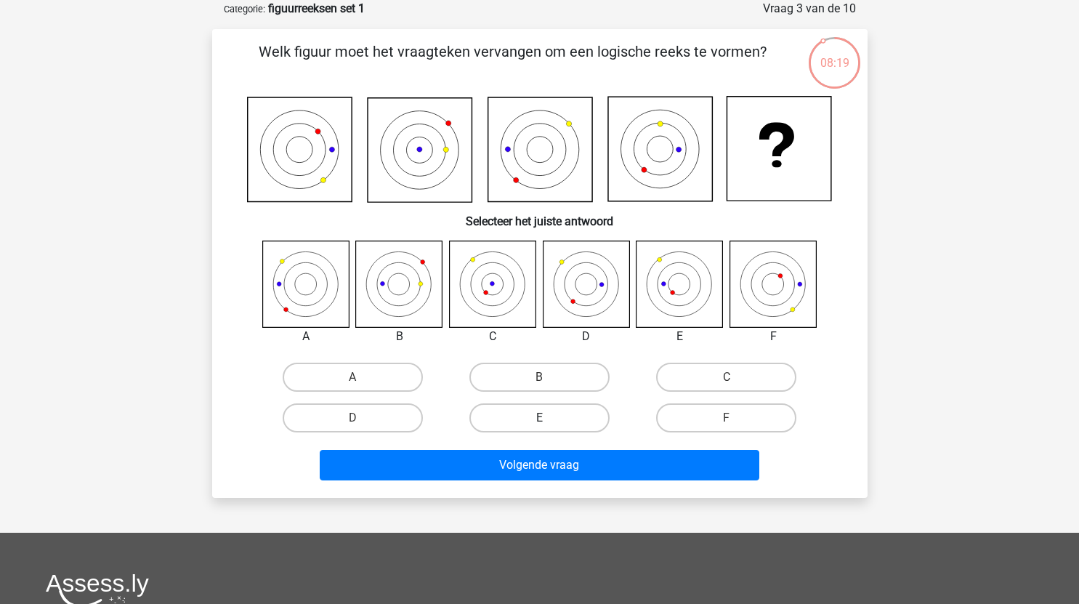
click at [570, 418] on label "E" at bounding box center [539, 417] width 140 height 29
click at [548, 418] on input "E" at bounding box center [543, 422] width 9 height 9
radio input "true"
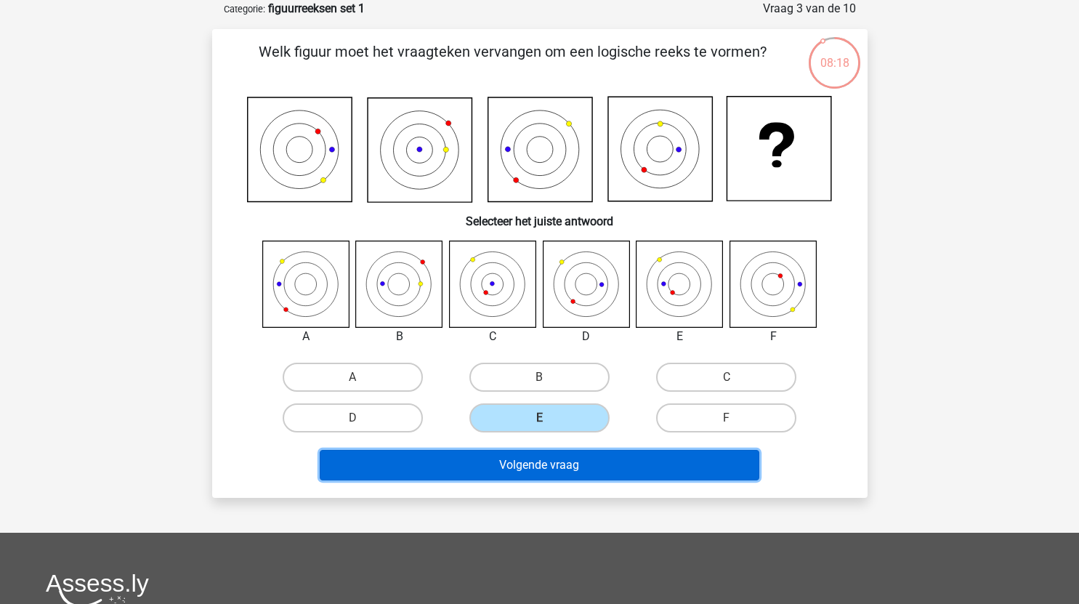
click at [606, 470] on button "Volgende vraag" at bounding box center [540, 465] width 440 height 31
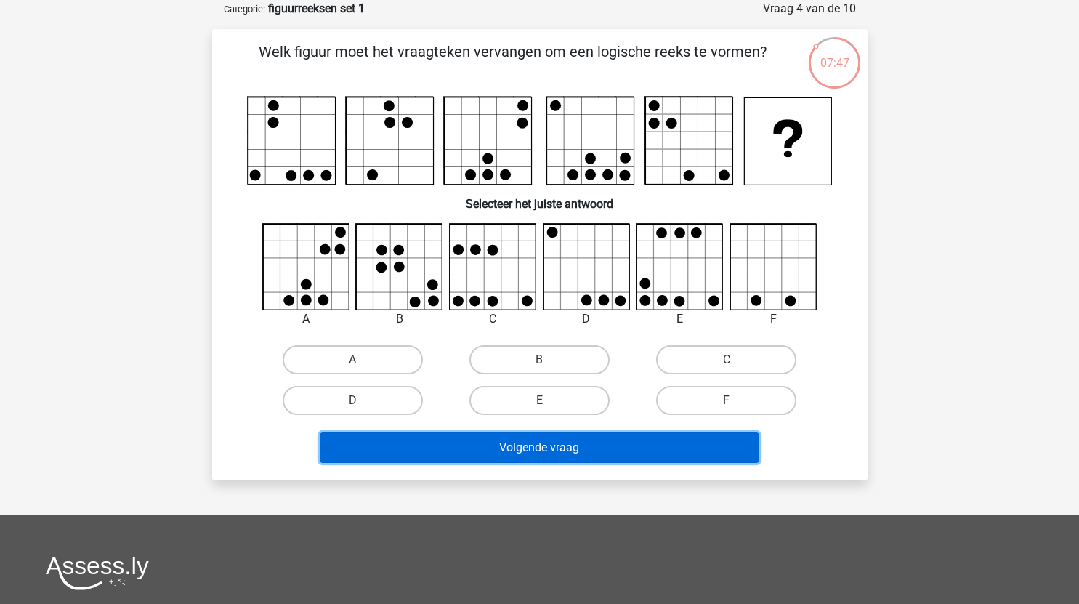
click at [547, 451] on button "Volgende vraag" at bounding box center [540, 447] width 440 height 31
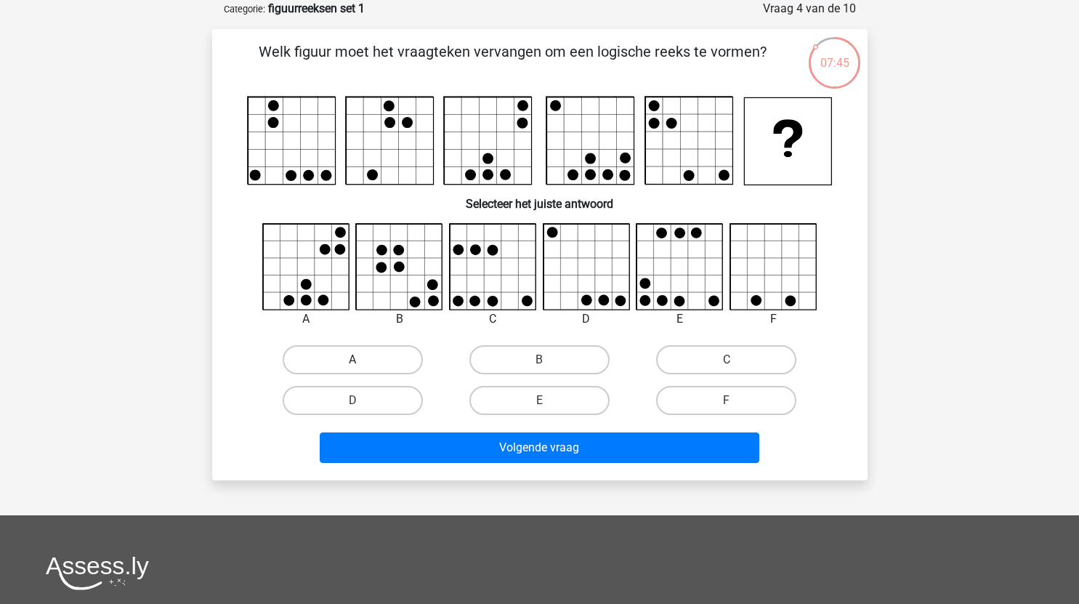
click at [394, 360] on label "A" at bounding box center [353, 359] width 140 height 29
click at [362, 360] on input "A" at bounding box center [356, 364] width 9 height 9
radio input "true"
click at [366, 398] on label "D" at bounding box center [353, 400] width 140 height 29
click at [362, 400] on input "D" at bounding box center [356, 404] width 9 height 9
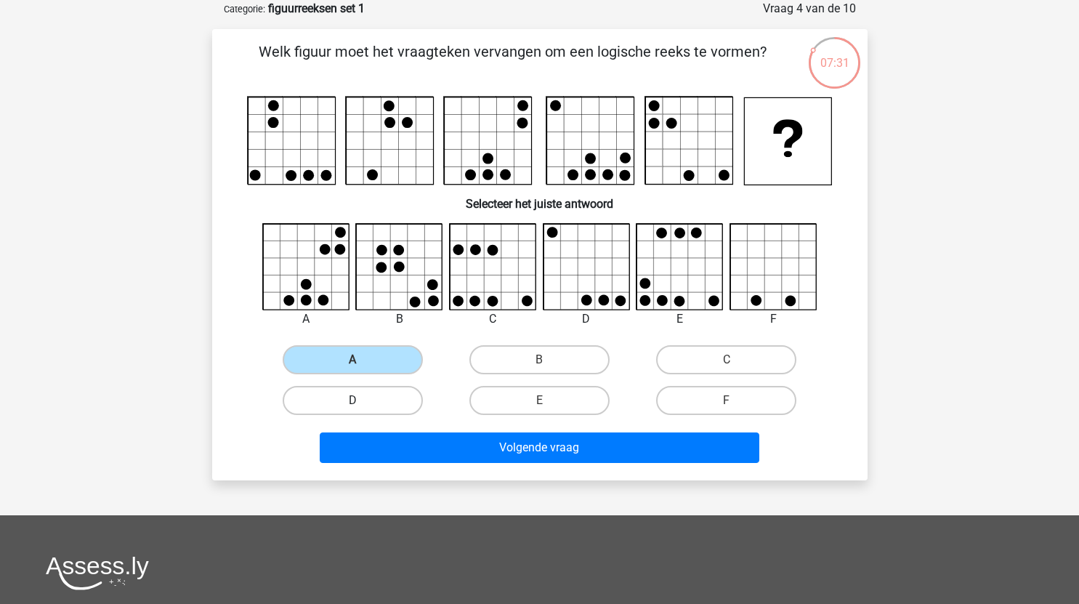
radio input "true"
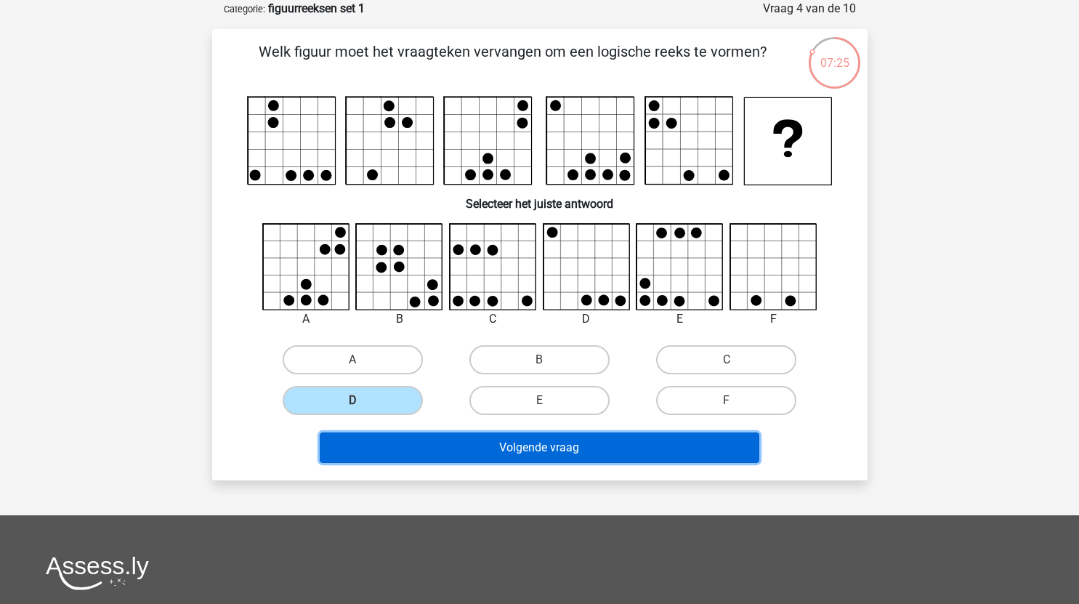
click at [532, 445] on button "Volgende vraag" at bounding box center [540, 447] width 440 height 31
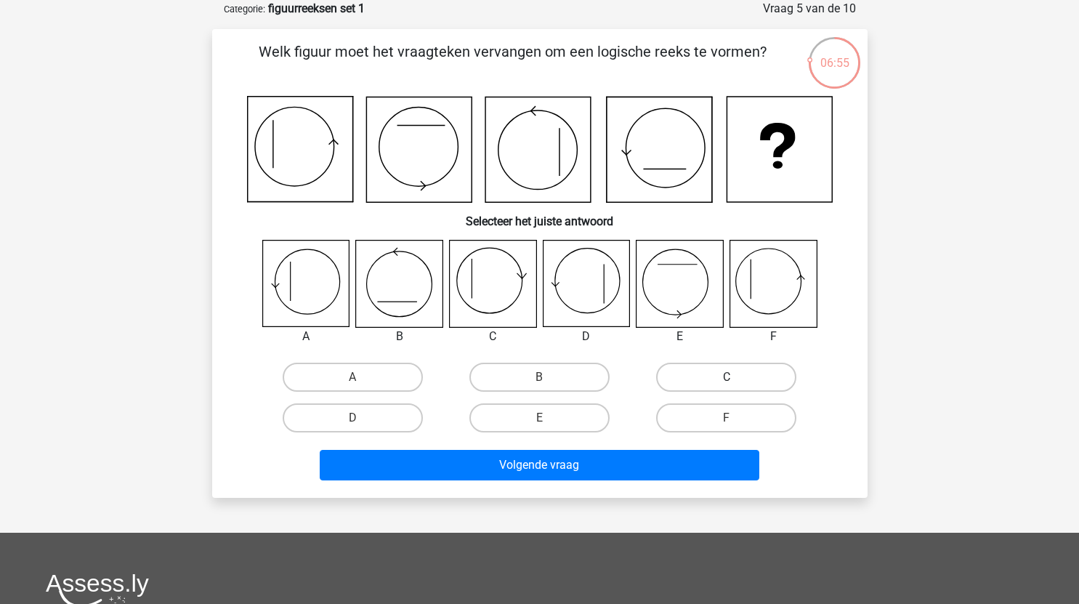
click at [749, 377] on label "C" at bounding box center [726, 377] width 140 height 29
click at [736, 377] on input "C" at bounding box center [730, 381] width 9 height 9
radio input "true"
click at [728, 419] on input "F" at bounding box center [730, 422] width 9 height 9
radio input "true"
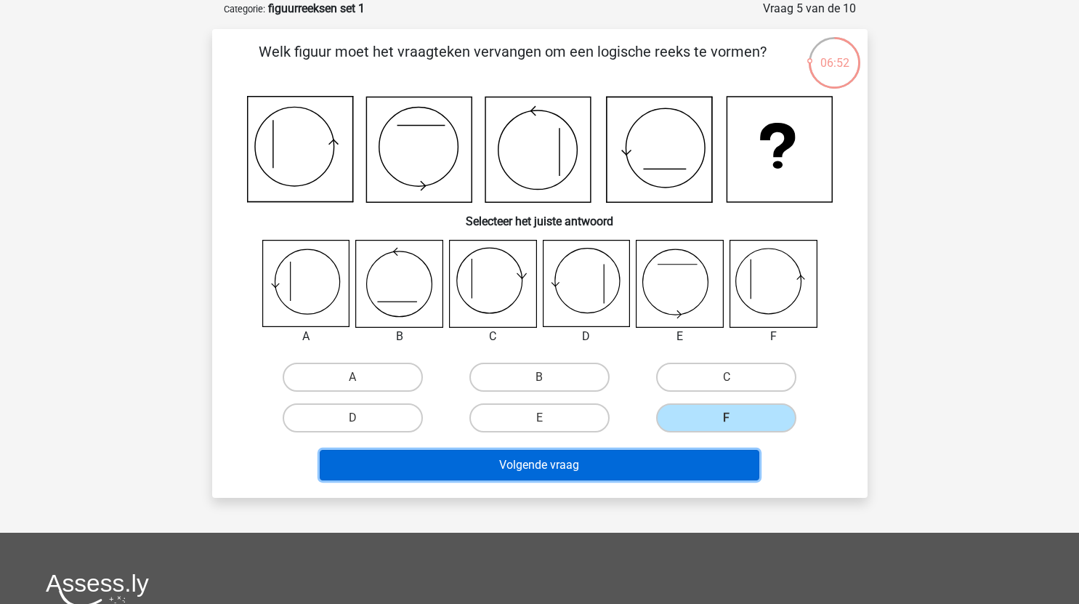
click at [649, 467] on button "Volgende vraag" at bounding box center [540, 465] width 440 height 31
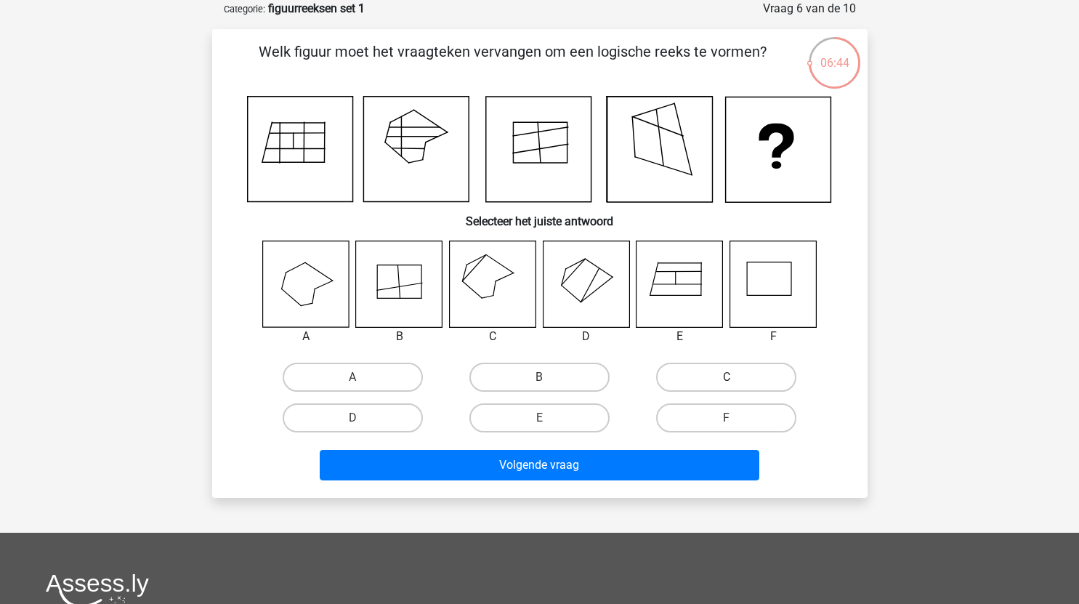
click at [724, 380] on label "C" at bounding box center [726, 377] width 140 height 29
click at [726, 380] on input "C" at bounding box center [730, 381] width 9 height 9
radio input "true"
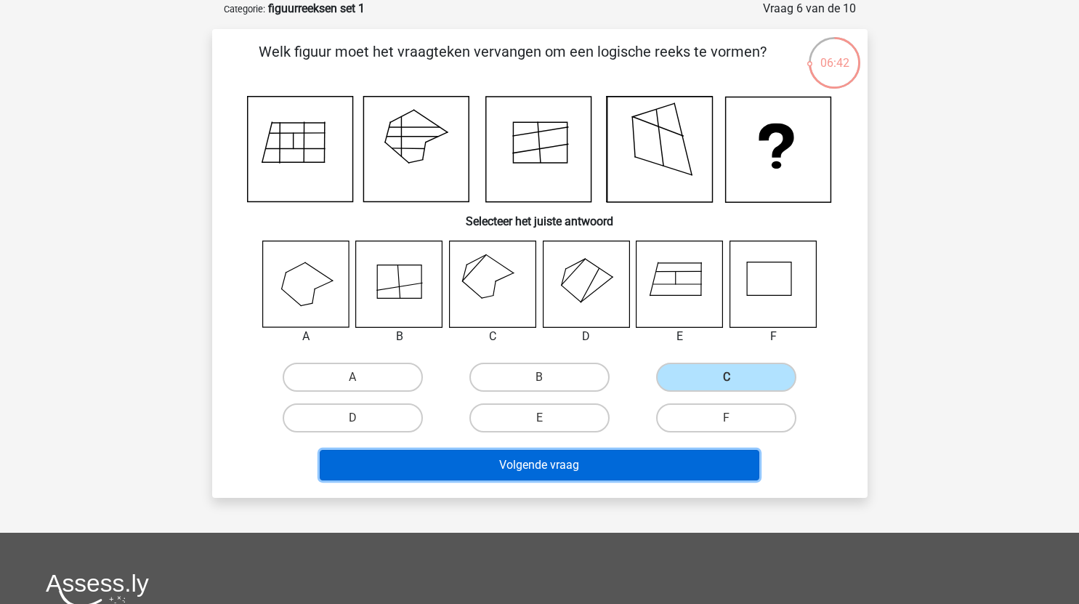
click at [588, 465] on button "Volgende vraag" at bounding box center [540, 465] width 440 height 31
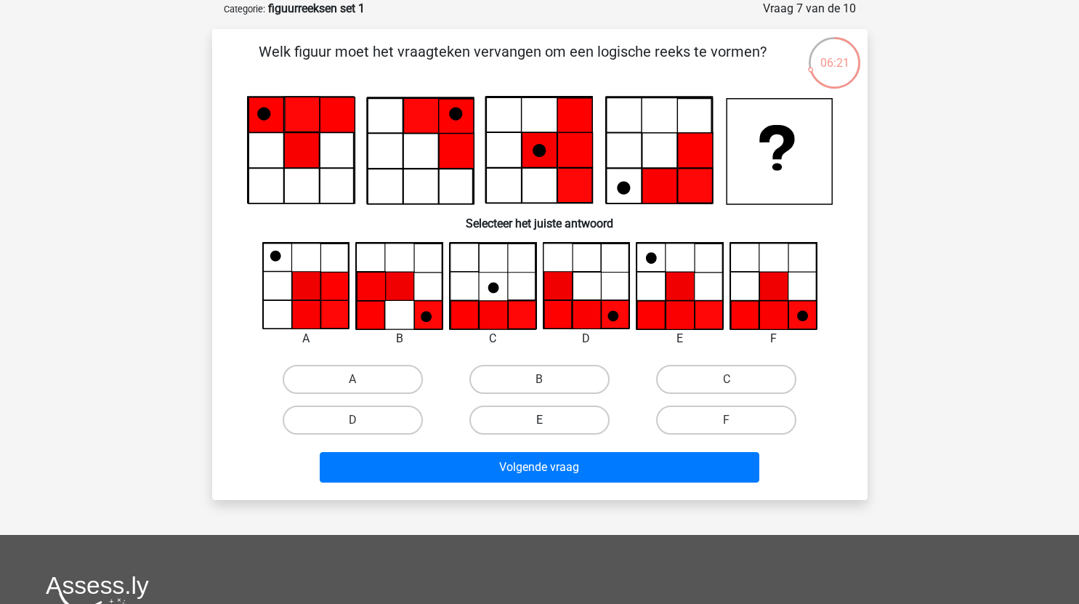
click at [554, 419] on label "E" at bounding box center [539, 419] width 140 height 29
click at [548, 420] on input "E" at bounding box center [543, 424] width 9 height 9
radio input "true"
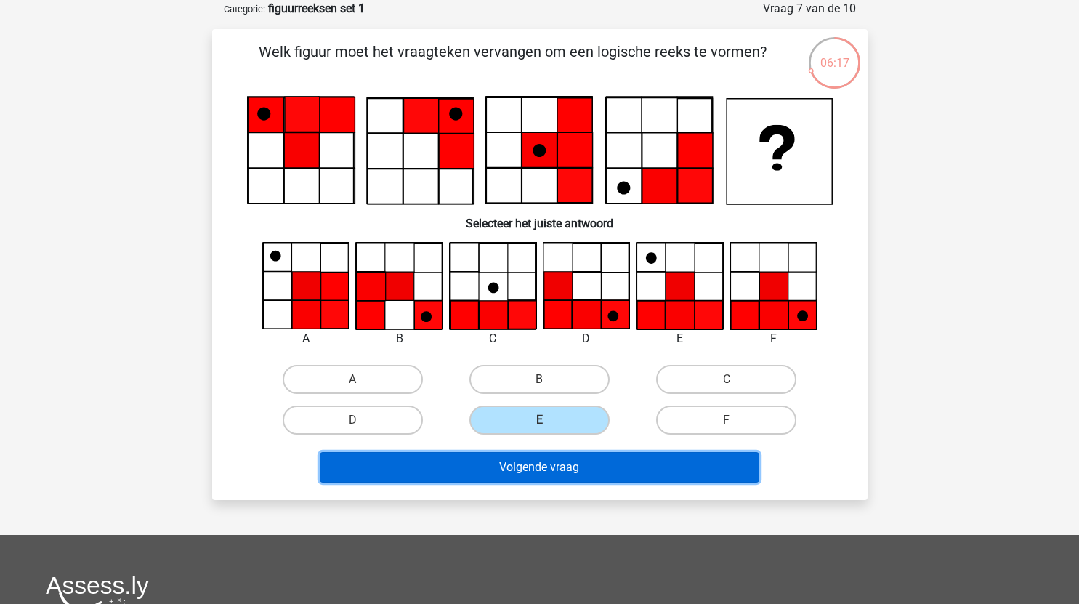
click at [629, 461] on button "Volgende vraag" at bounding box center [540, 467] width 440 height 31
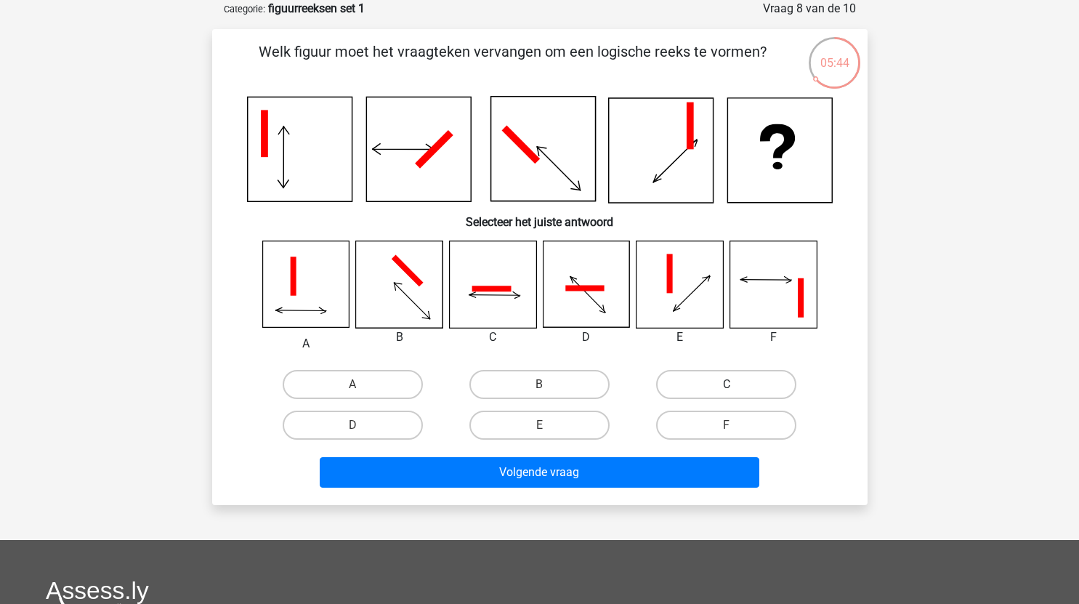
click at [721, 379] on label "C" at bounding box center [726, 384] width 140 height 29
click at [726, 384] on input "C" at bounding box center [730, 388] width 9 height 9
radio input "true"
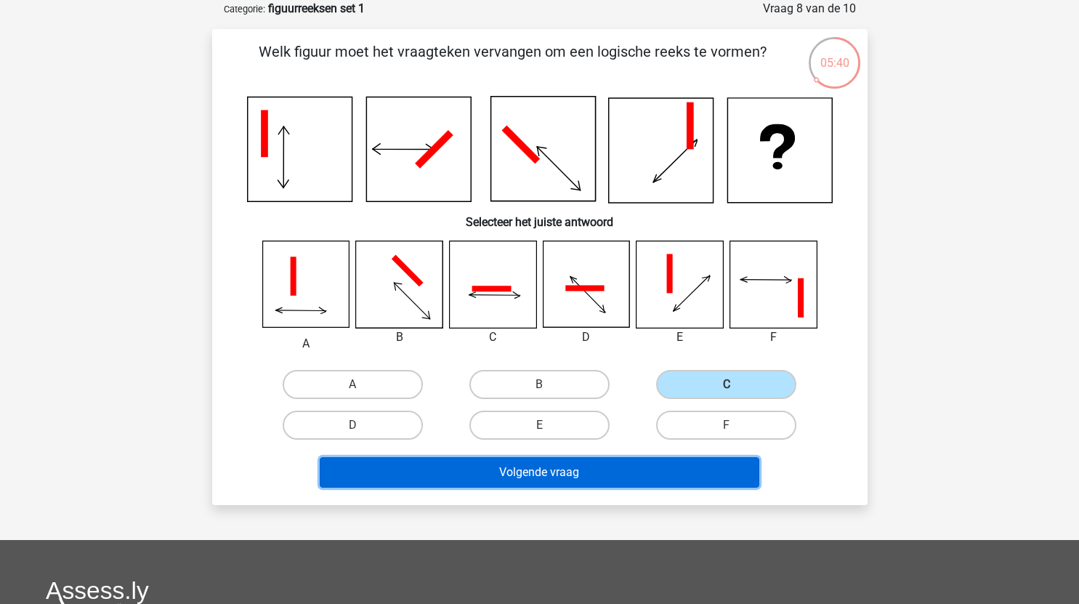
click at [613, 466] on button "Volgende vraag" at bounding box center [540, 472] width 440 height 31
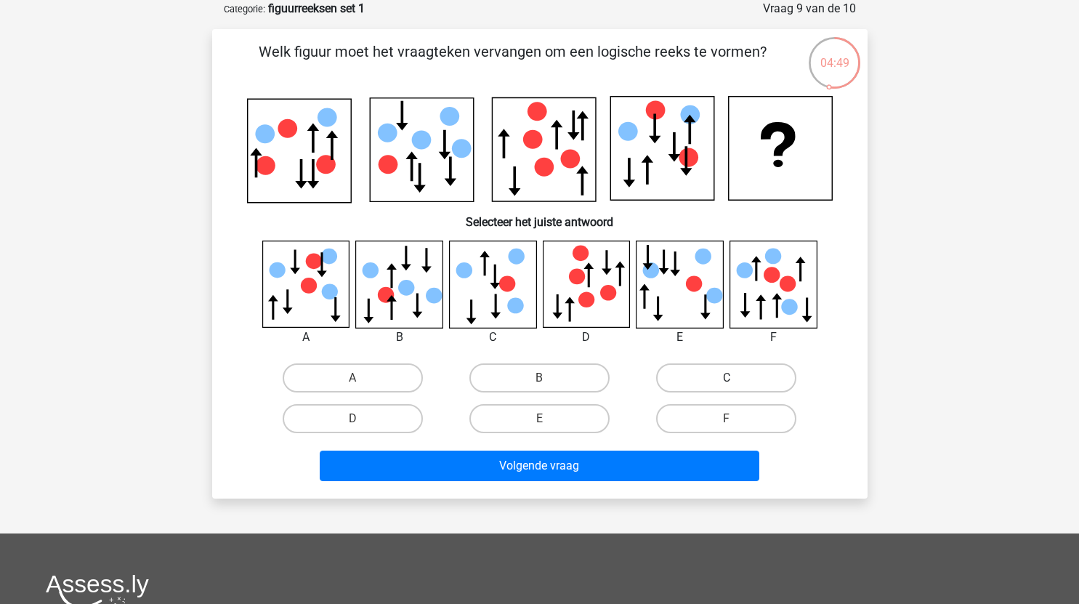
click at [706, 378] on label "C" at bounding box center [726, 377] width 140 height 29
click at [726, 378] on input "C" at bounding box center [730, 382] width 9 height 9
radio input "true"
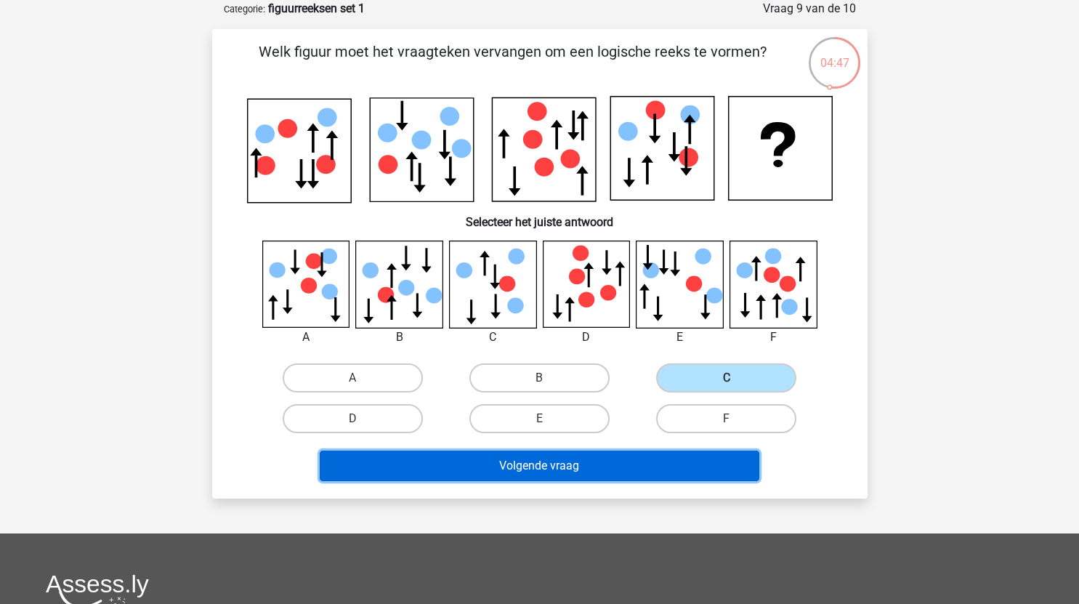
click at [633, 471] on button "Volgende vraag" at bounding box center [540, 465] width 440 height 31
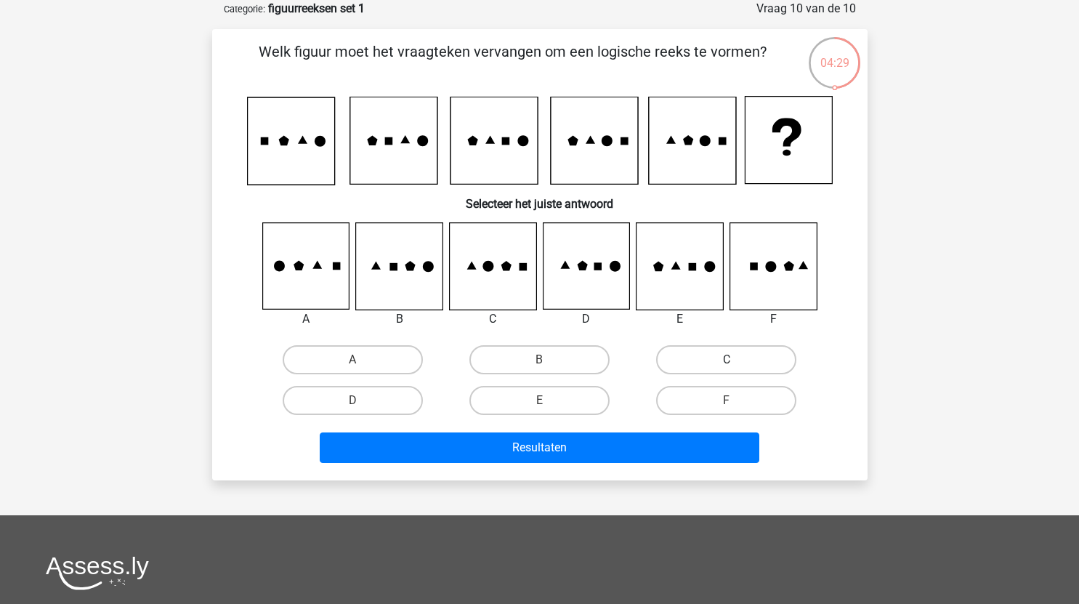
click at [739, 357] on label "C" at bounding box center [726, 359] width 140 height 29
click at [736, 360] on input "C" at bounding box center [730, 364] width 9 height 9
radio input "true"
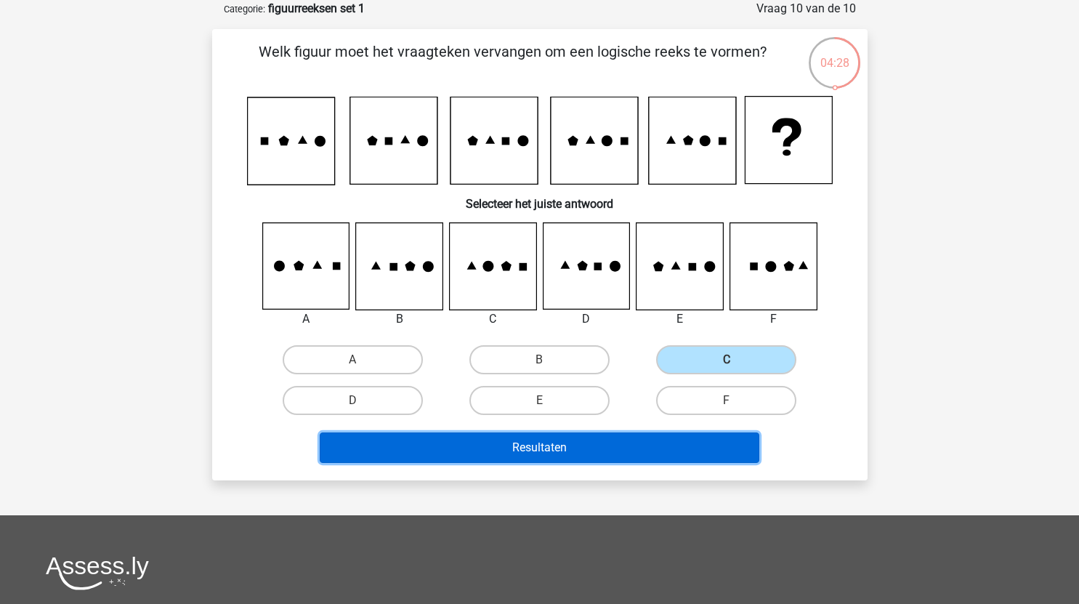
click at [619, 440] on button "Resultaten" at bounding box center [540, 447] width 440 height 31
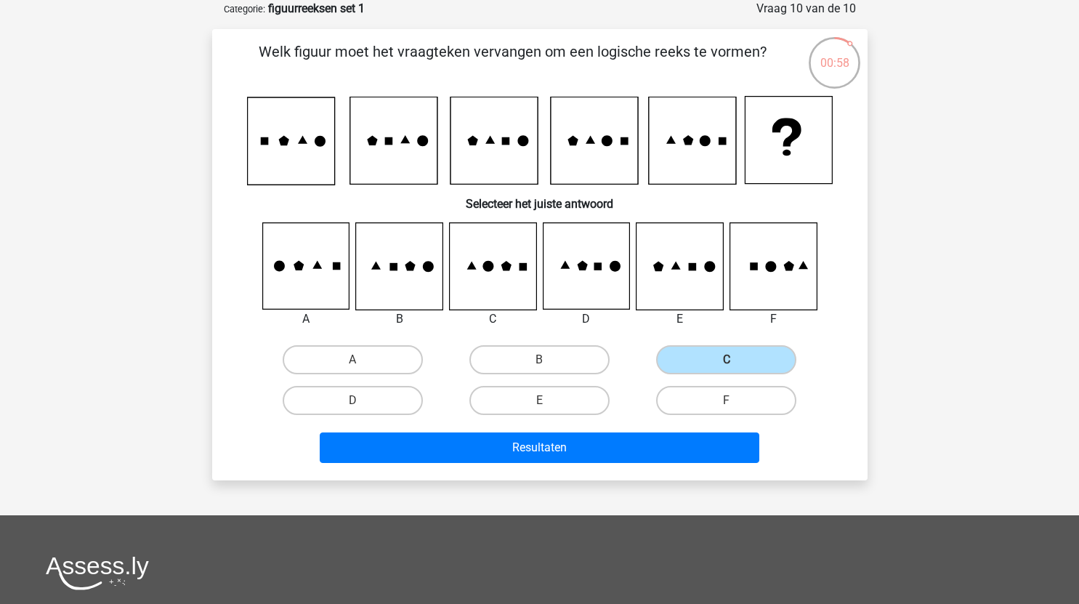
scroll to position [0, 0]
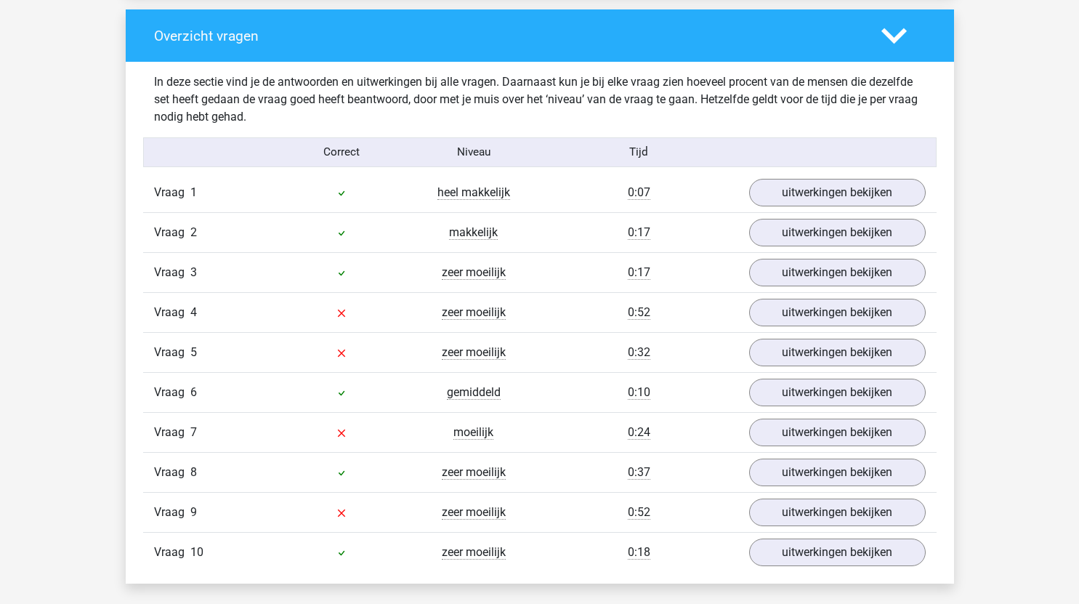
scroll to position [1082, 0]
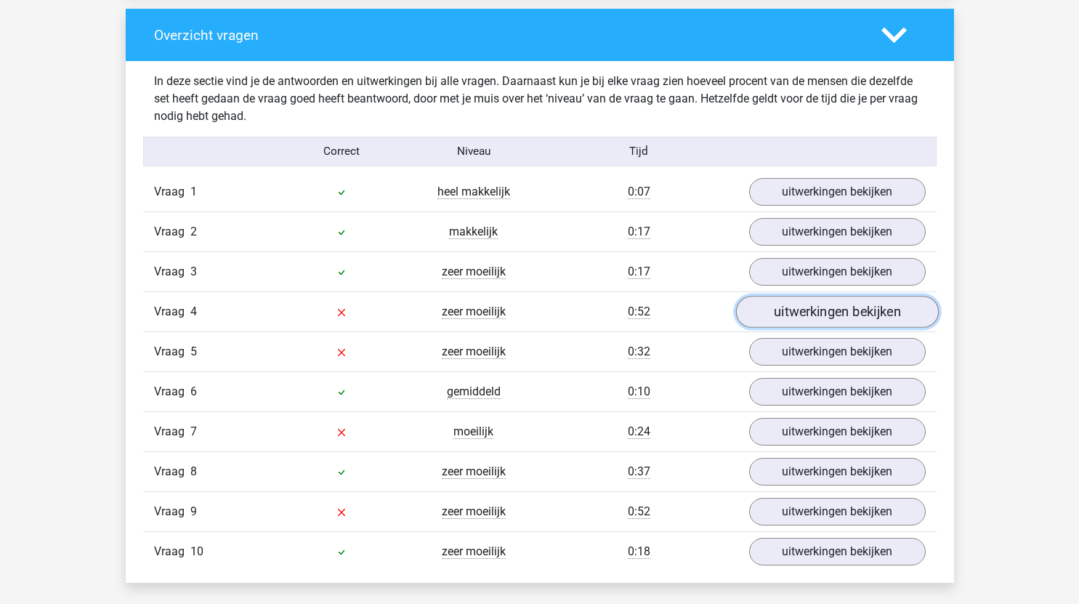
click at [811, 306] on link "uitwerkingen bekijken" at bounding box center [836, 312] width 203 height 32
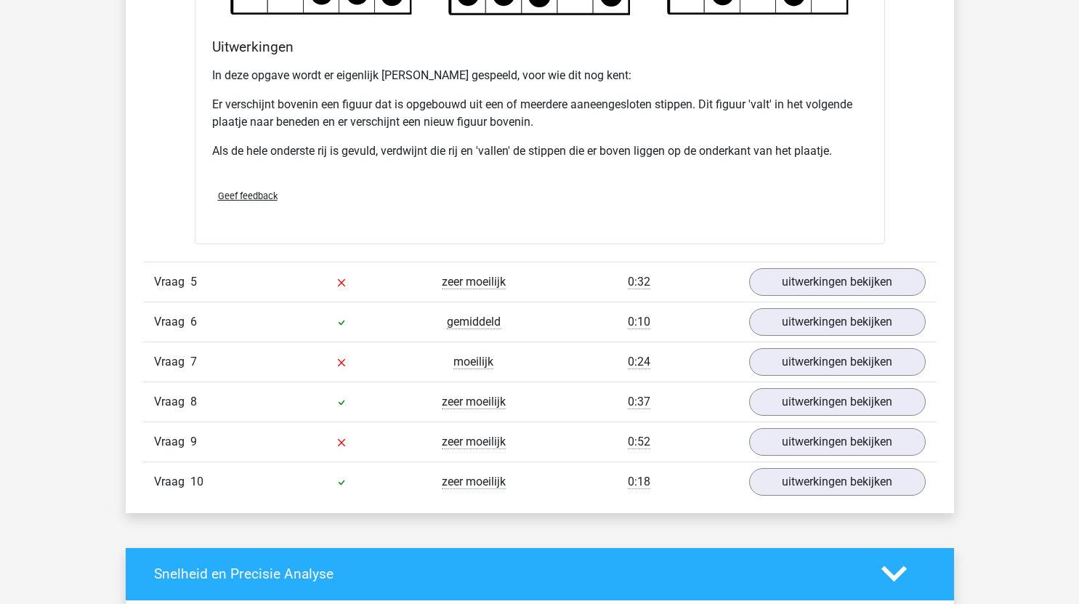
scroll to position [2021, 0]
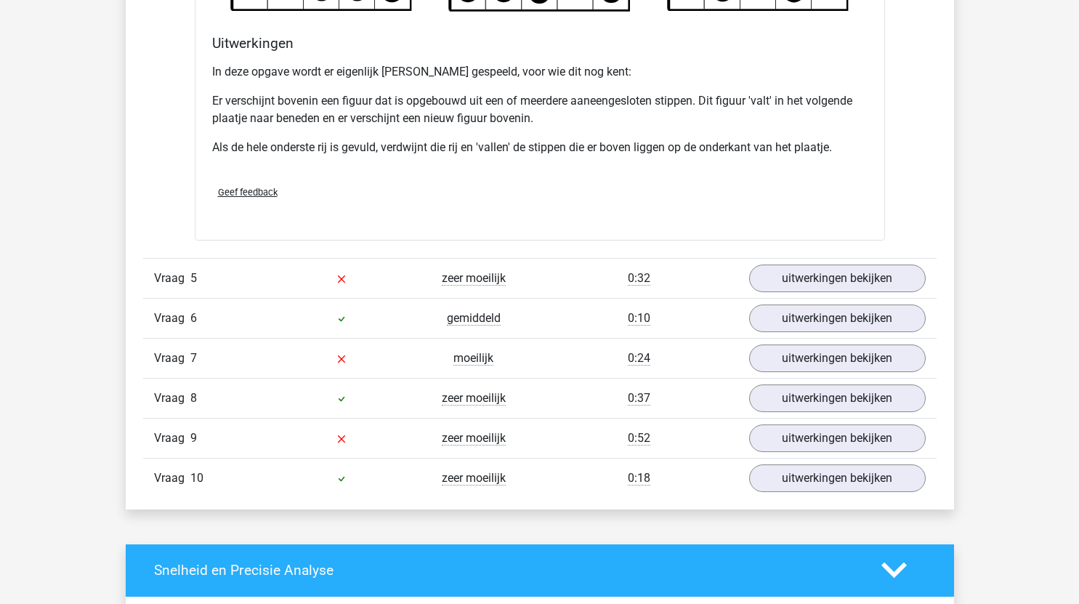
click at [848, 262] on div "Vraag 5 zeer moeilijk 0:32 uitwerkingen bekijken" at bounding box center [539, 278] width 793 height 40
click at [848, 272] on link "uitwerkingen bekijken" at bounding box center [836, 278] width 203 height 32
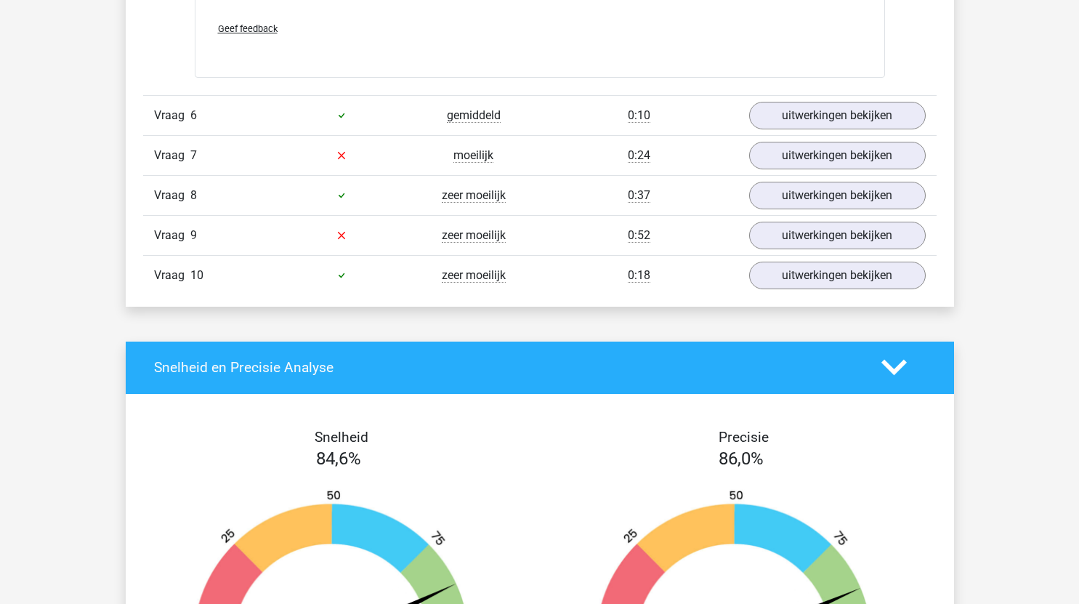
scroll to position [3439, 0]
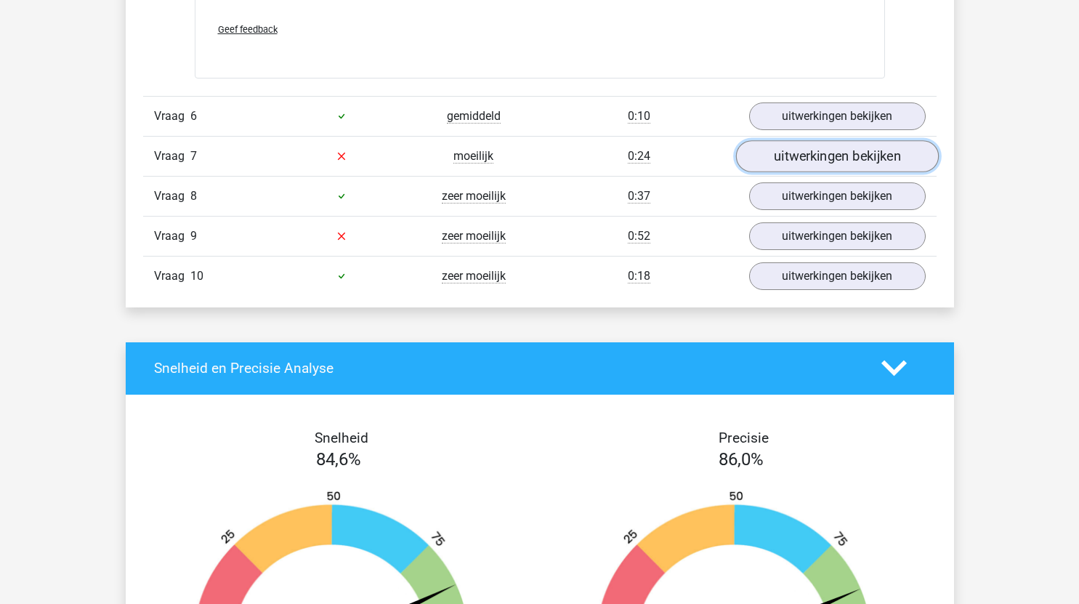
click at [801, 147] on link "uitwerkingen bekijken" at bounding box center [836, 156] width 203 height 32
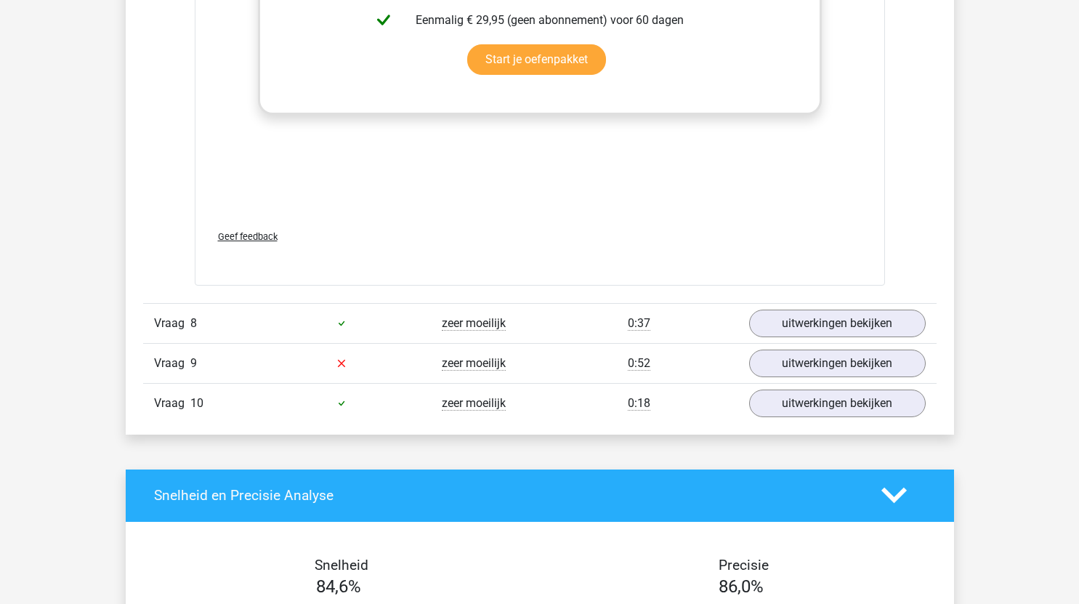
scroll to position [4531, 0]
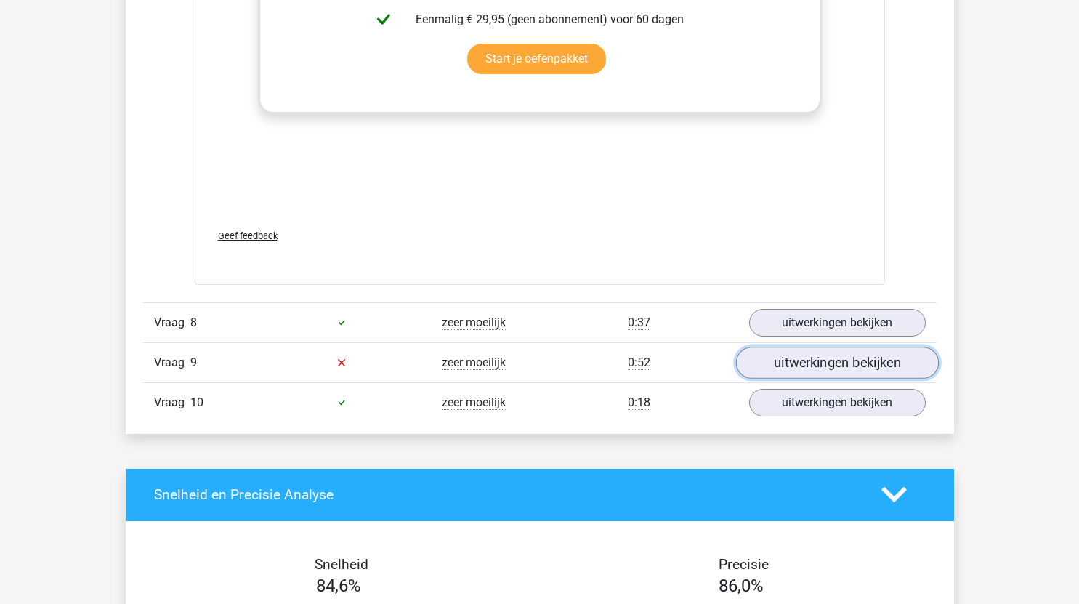
click at [846, 360] on link "uitwerkingen bekijken" at bounding box center [836, 363] width 203 height 32
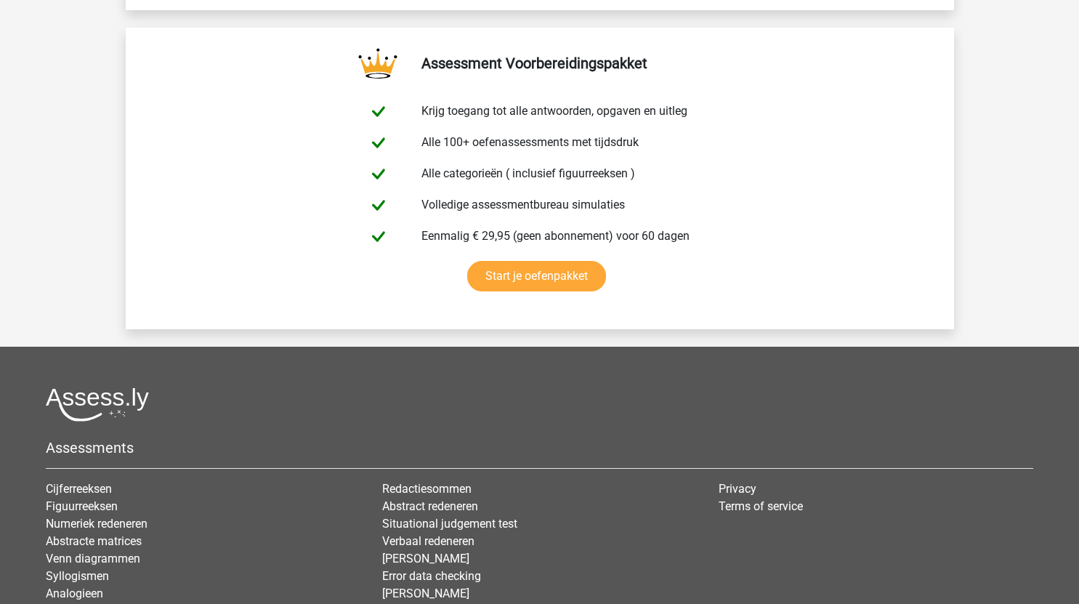
scroll to position [6988, 0]
